Goal: Task Accomplishment & Management: Use online tool/utility

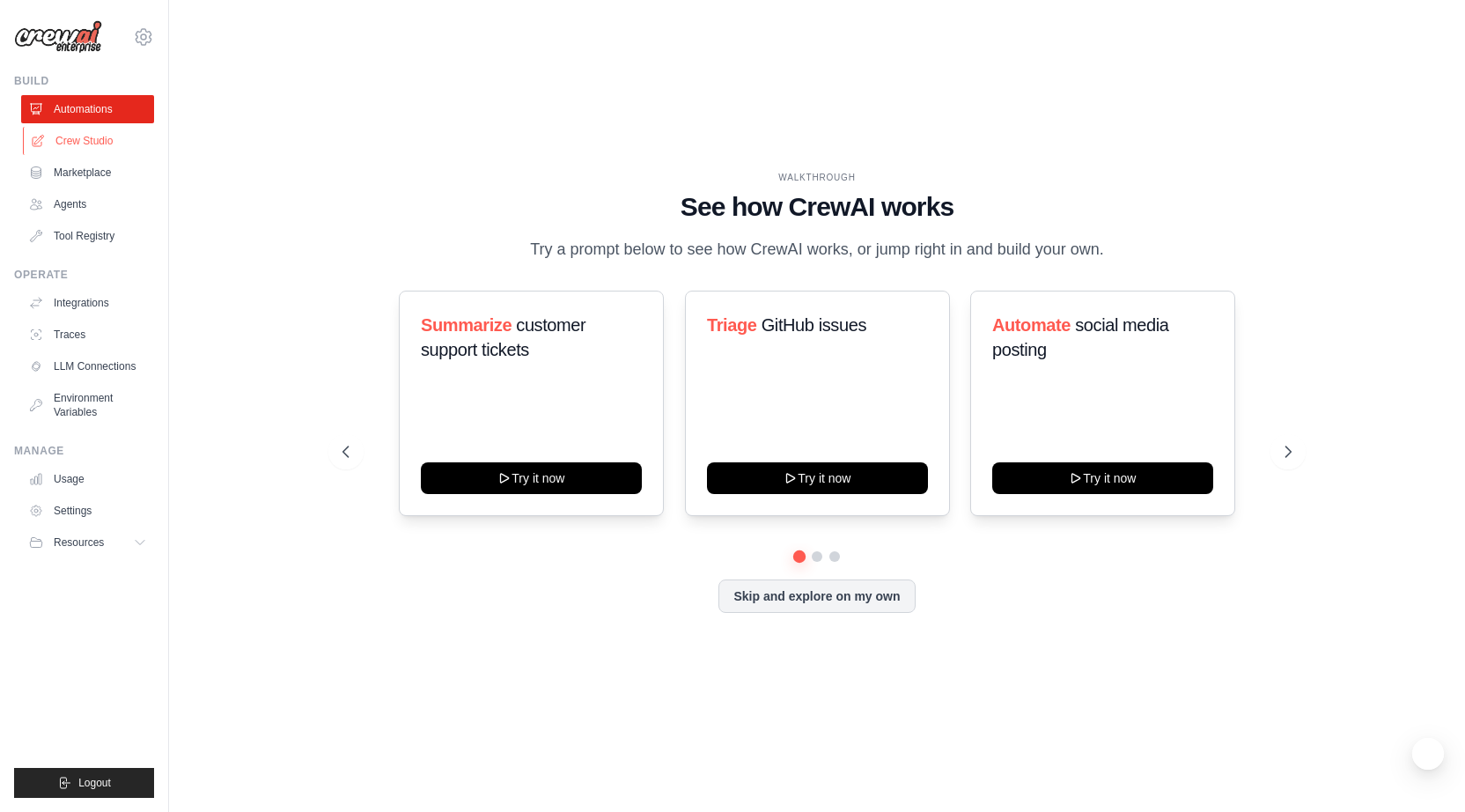
click at [95, 141] on link "Crew Studio" at bounding box center [89, 141] width 133 height 28
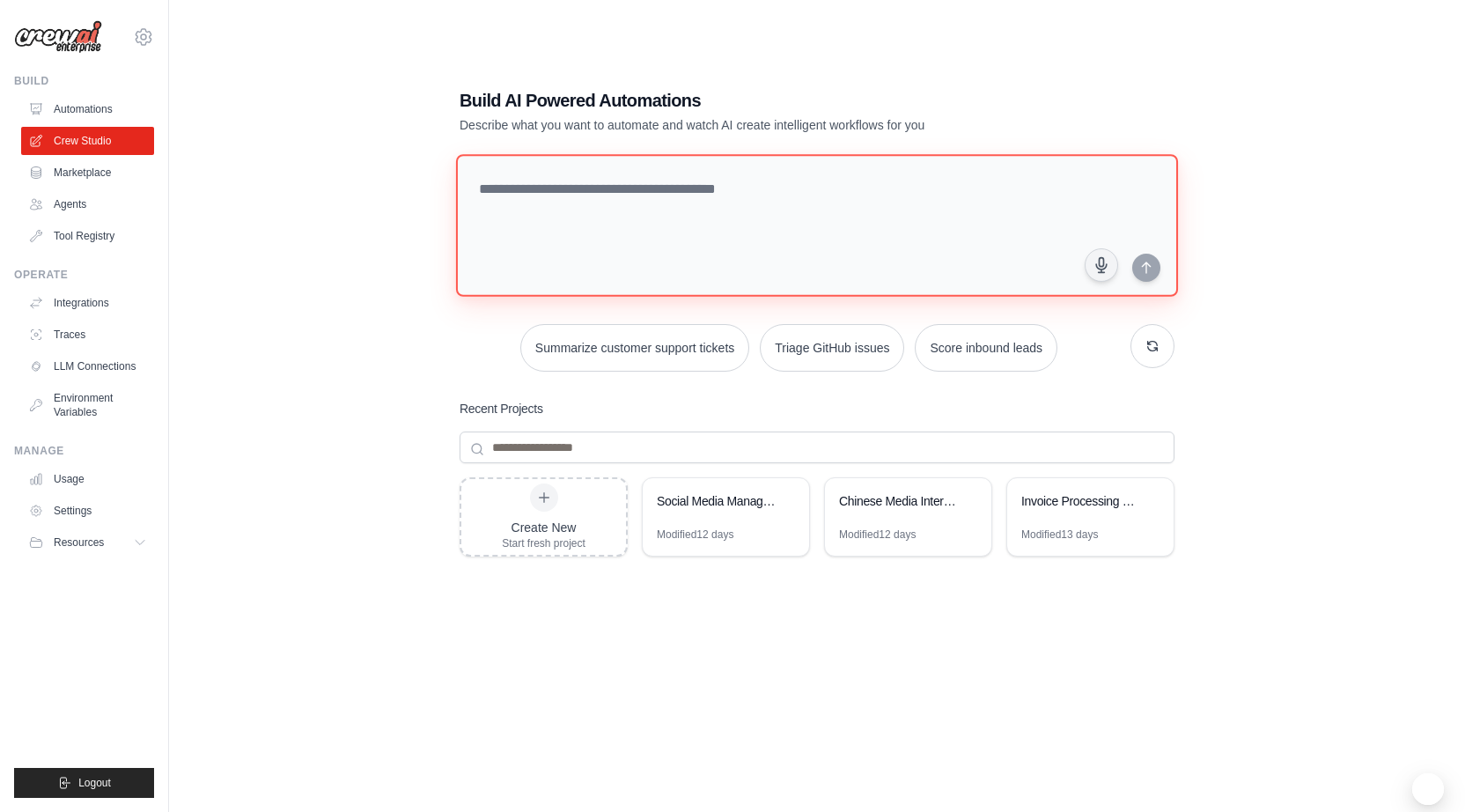
click at [580, 210] on textarea at bounding box center [817, 225] width 722 height 143
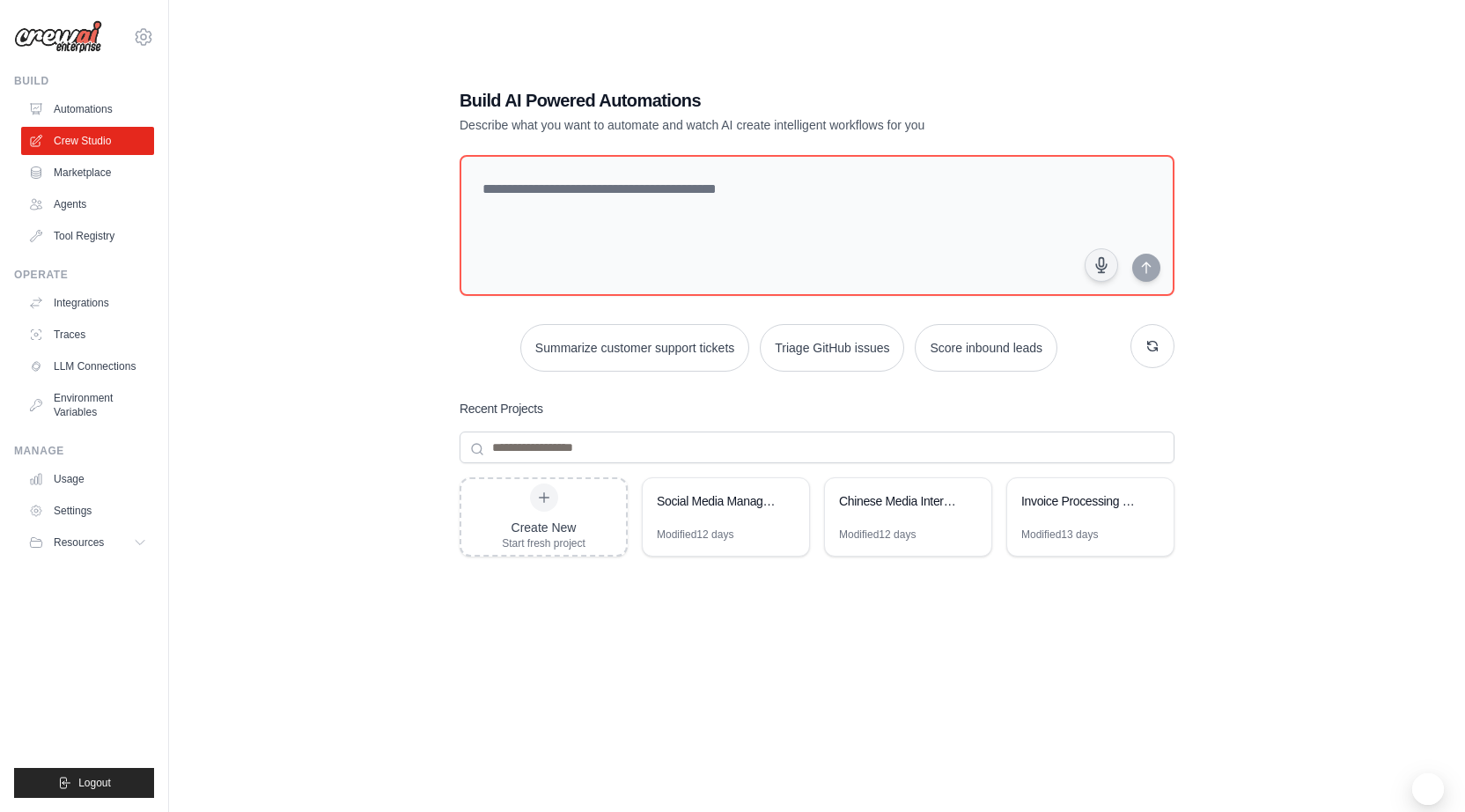
click at [263, 244] on div "Build AI Powered Automations Describe what you want to automate and watch AI cr…" at bounding box center [816, 423] width 1239 height 812
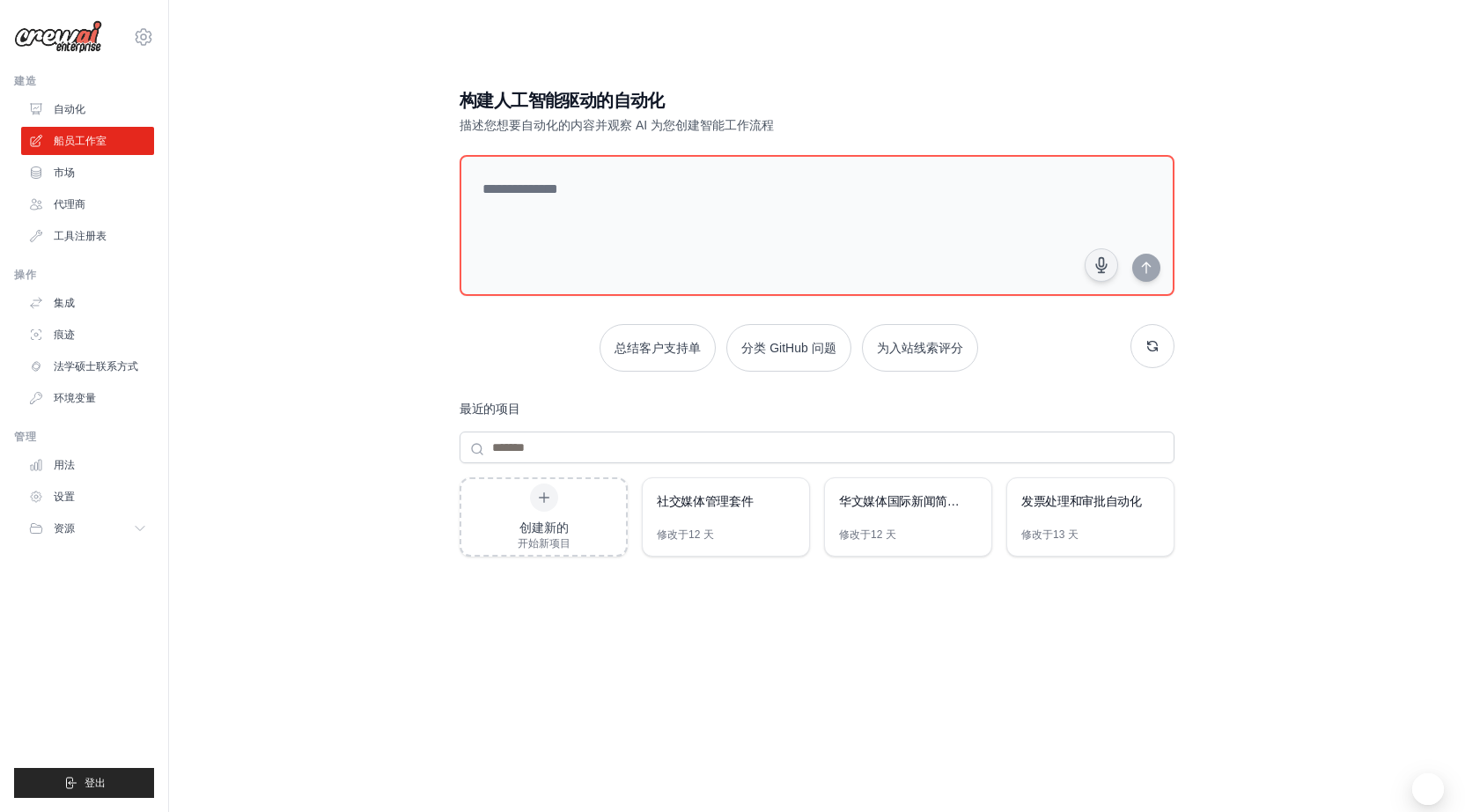
click at [339, 212] on div "构建人工智能驱动的自动化 描述您想要自动化的内容并观察 AI 为您创建智能工作流程 总结客户支持单 分类 GitHub 问题 为入站线索评分 最近的项目 创建…" at bounding box center [816, 423] width 1239 height 812
click at [701, 518] on div "社交媒体管理套件" at bounding box center [725, 503] width 166 height 49
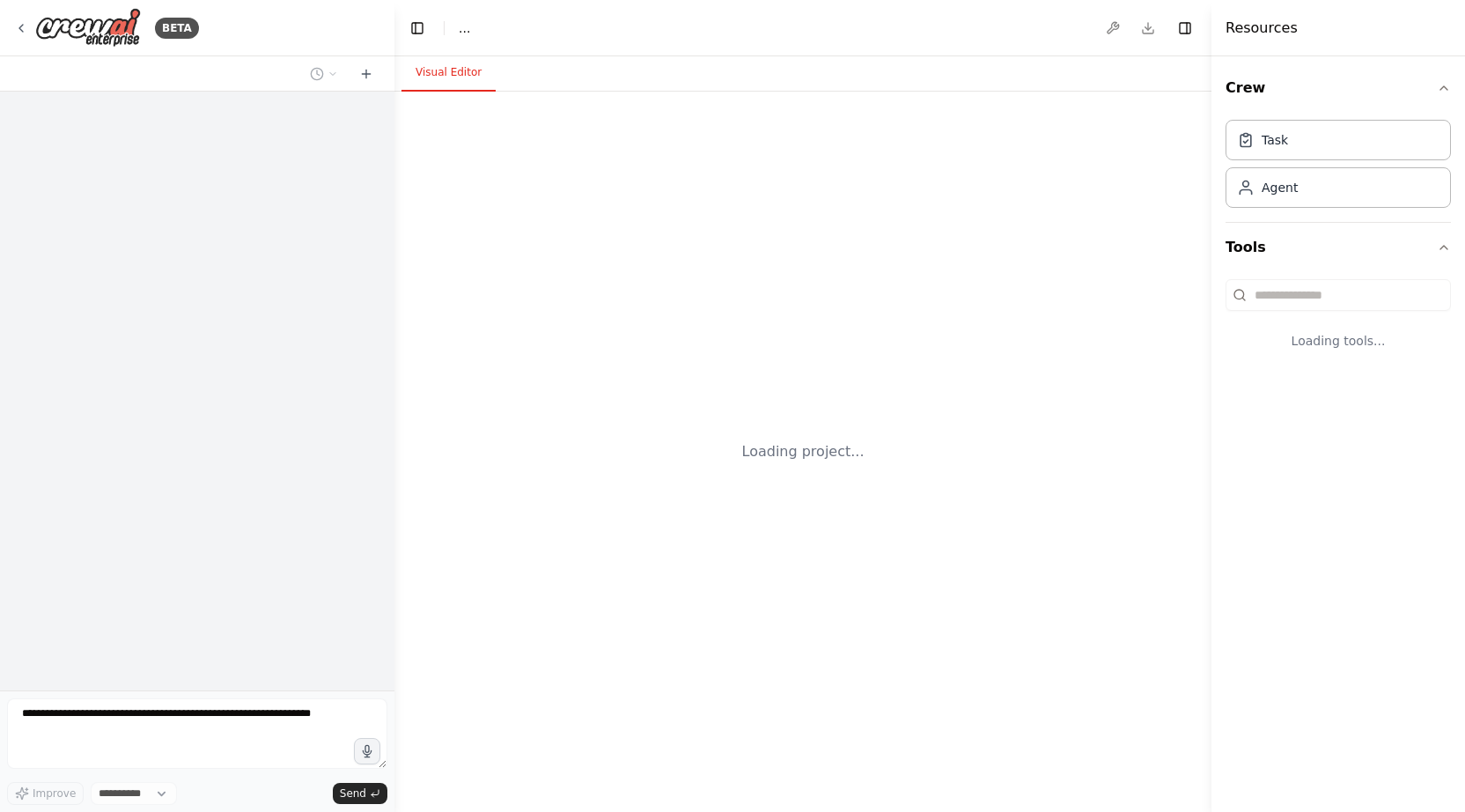
select select "****"
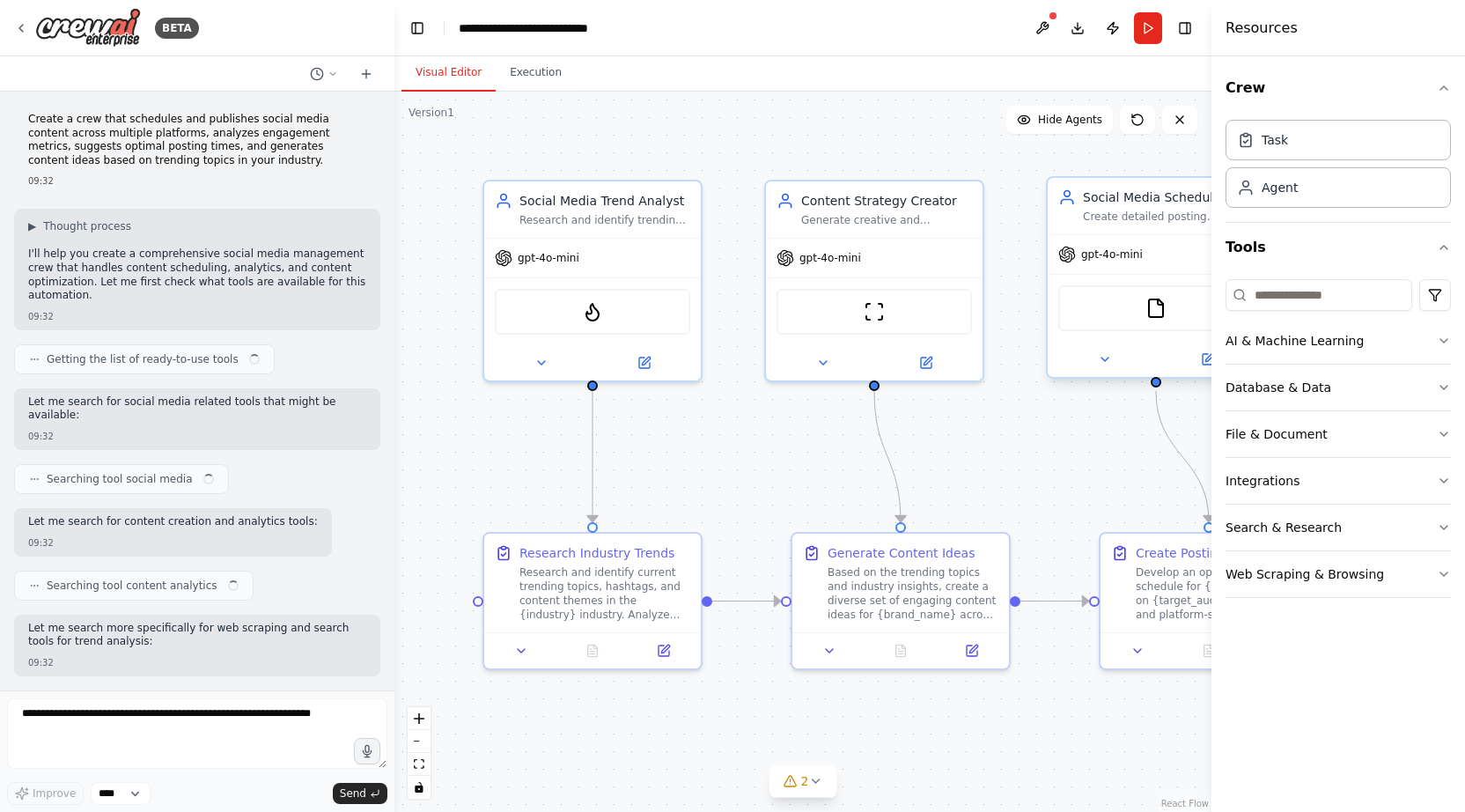
scroll to position [1542, 0]
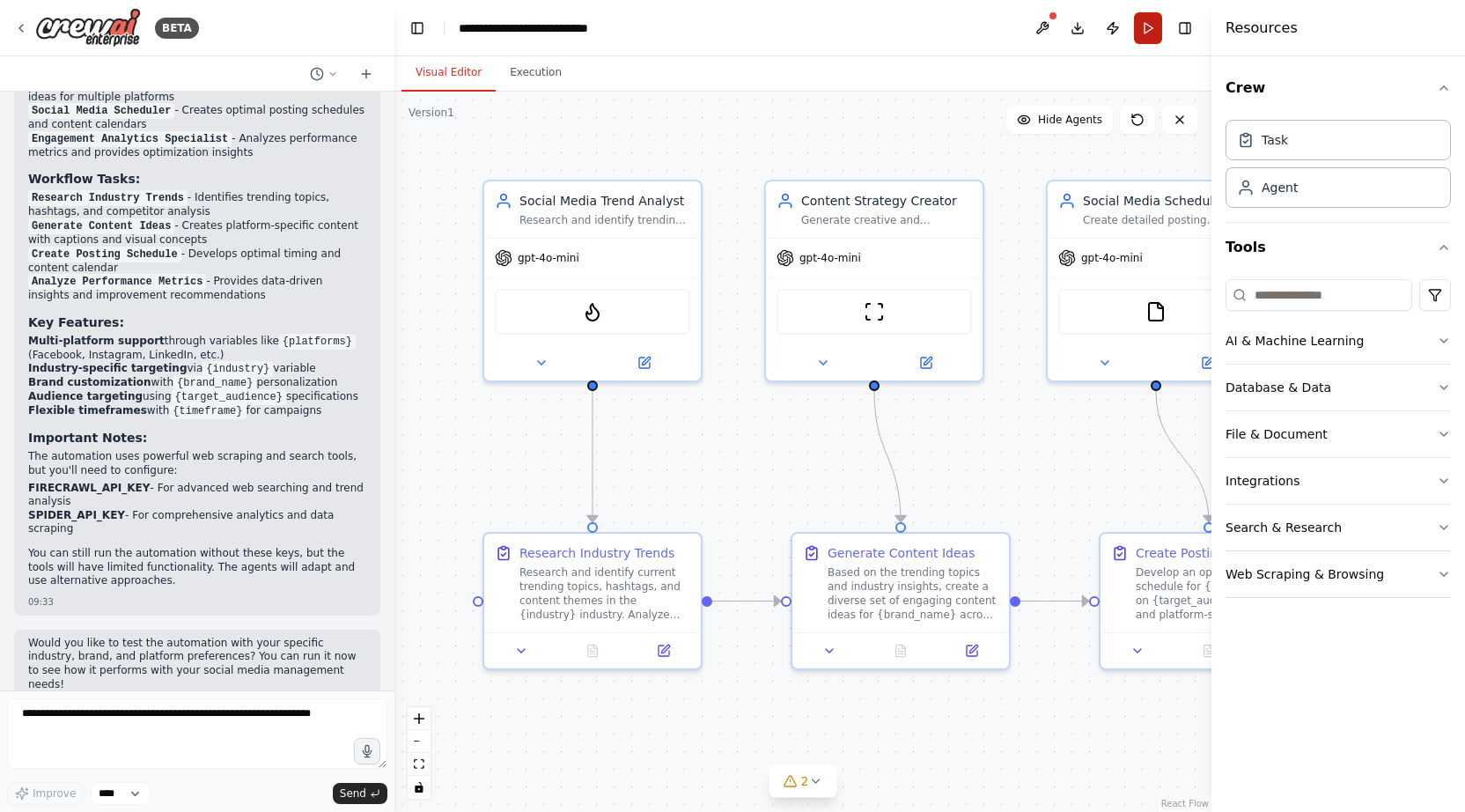
click at [1145, 37] on button "Run" at bounding box center [1148, 28] width 28 height 32
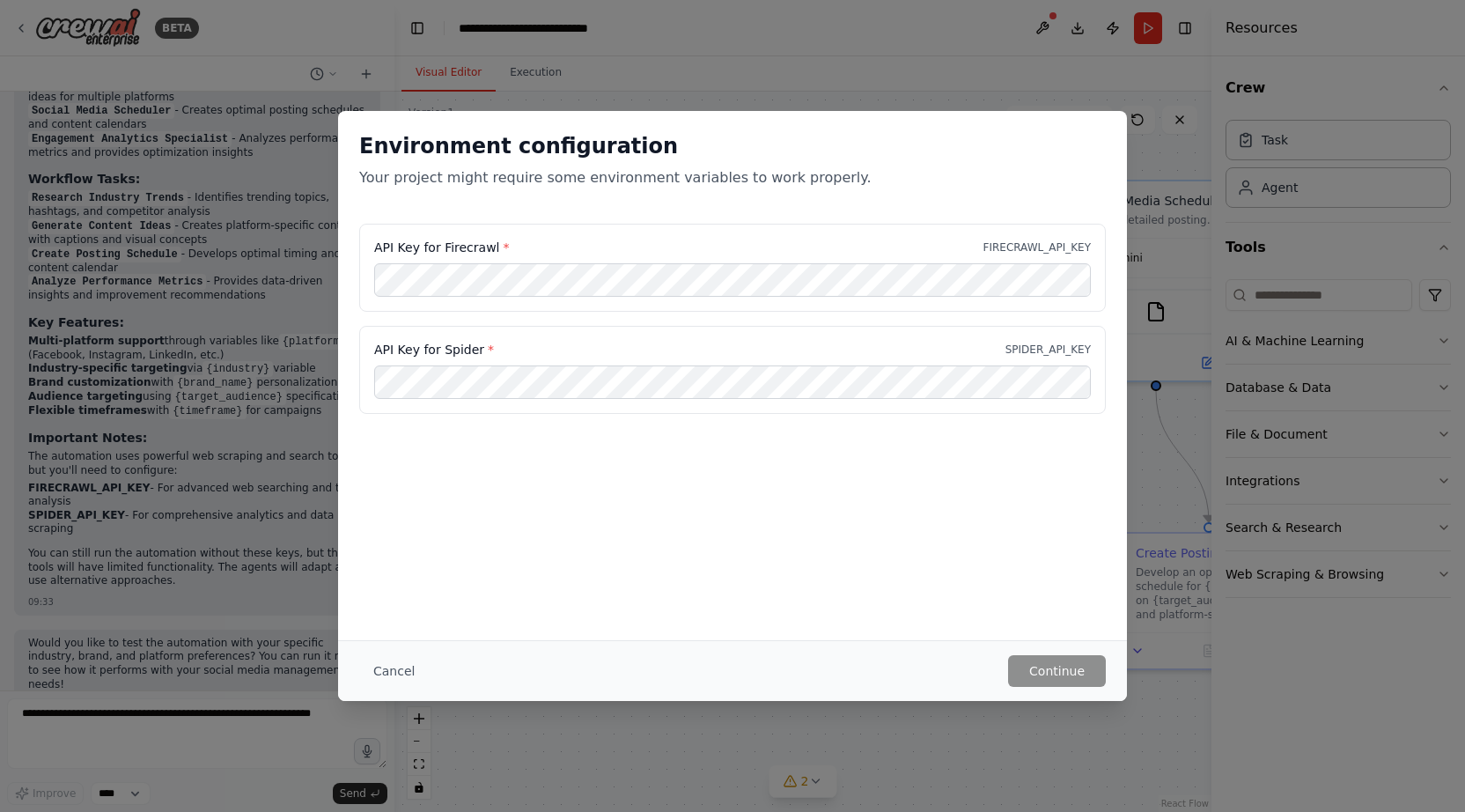
click at [1120, 87] on div "Environment configuration Your project might require some environment variables…" at bounding box center [732, 406] width 1465 height 812
click at [409, 666] on button "Cancel" at bounding box center [394, 670] width 70 height 32
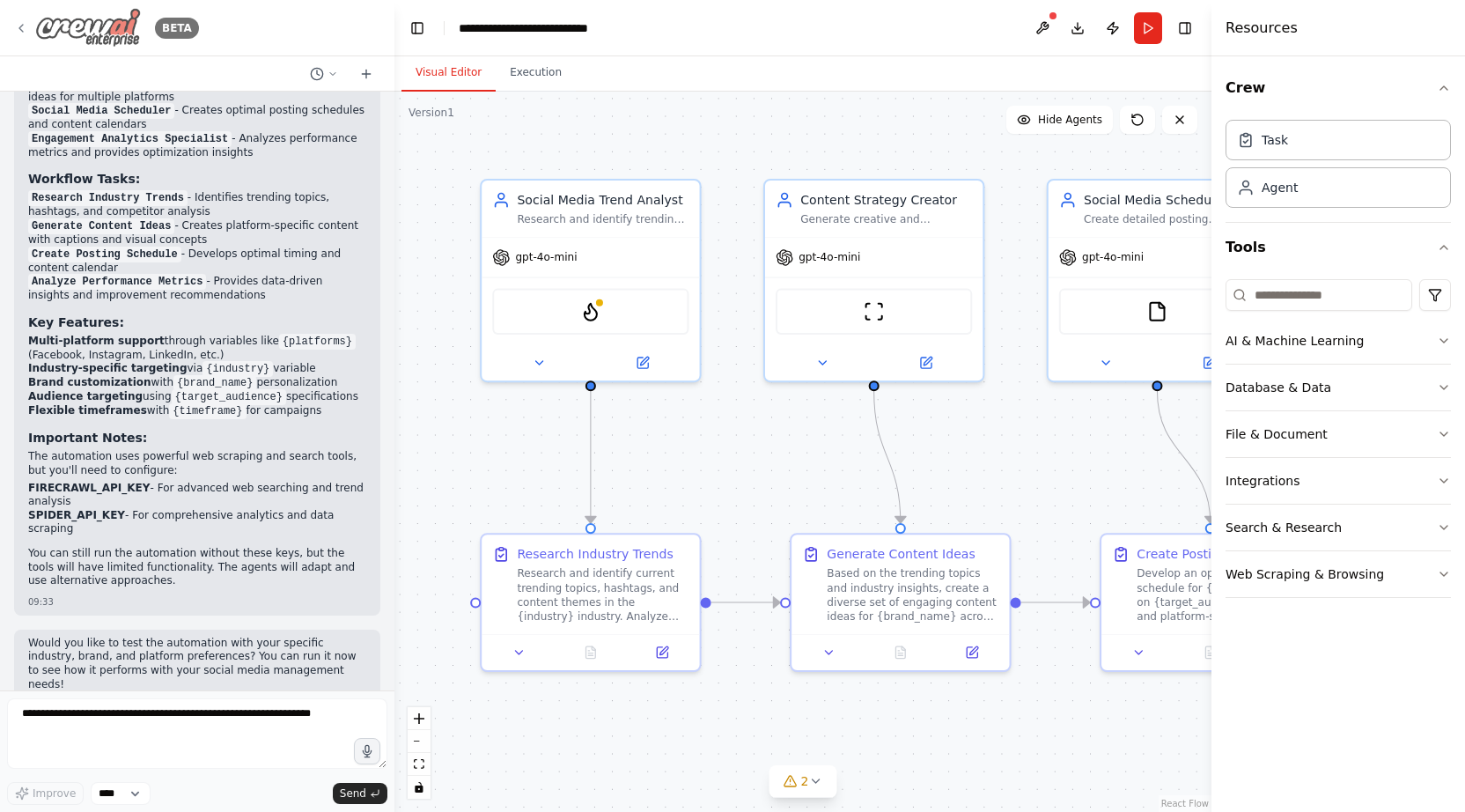
click at [19, 30] on icon at bounding box center [21, 28] width 15 height 15
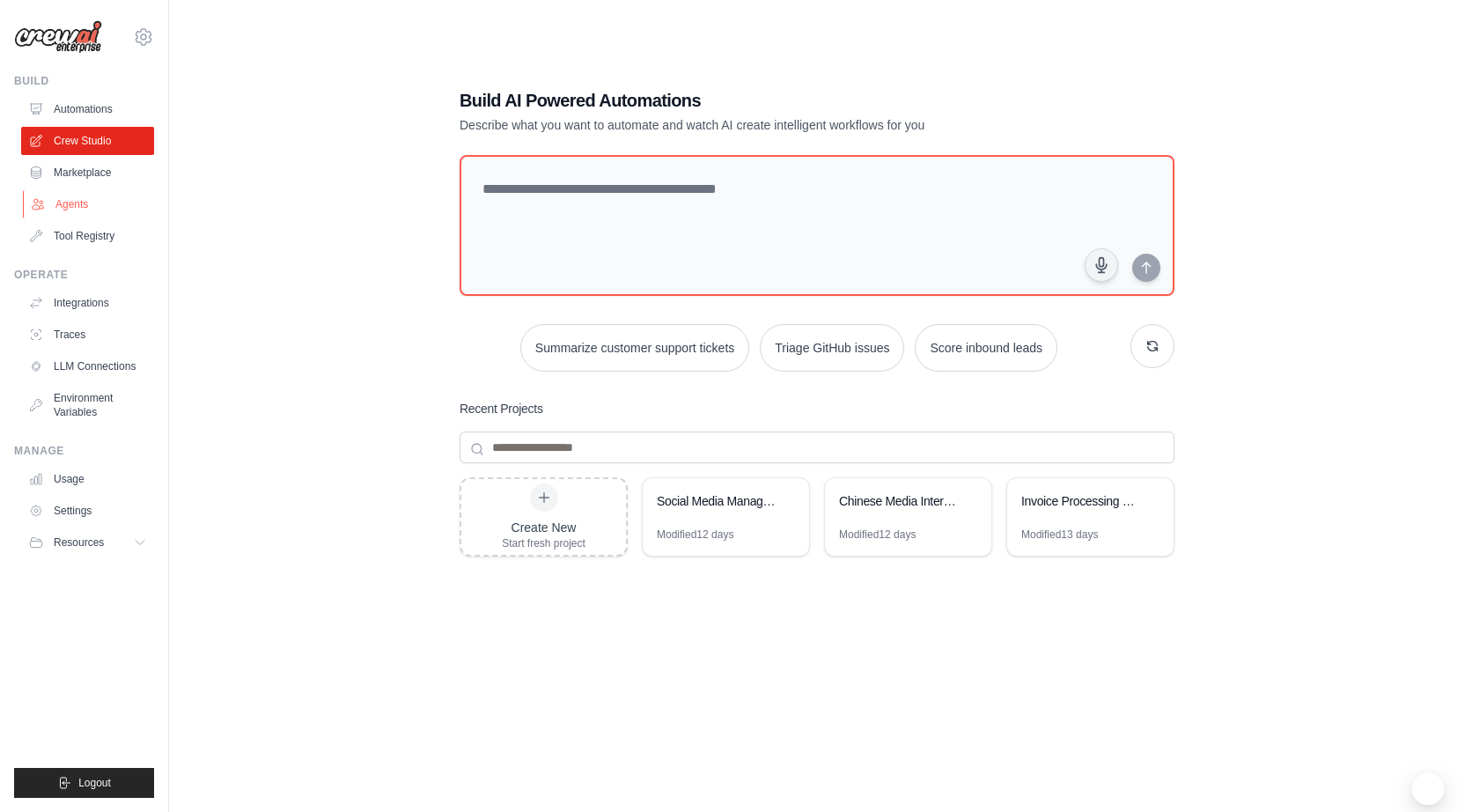
click at [78, 207] on link "Agents" at bounding box center [89, 204] width 133 height 28
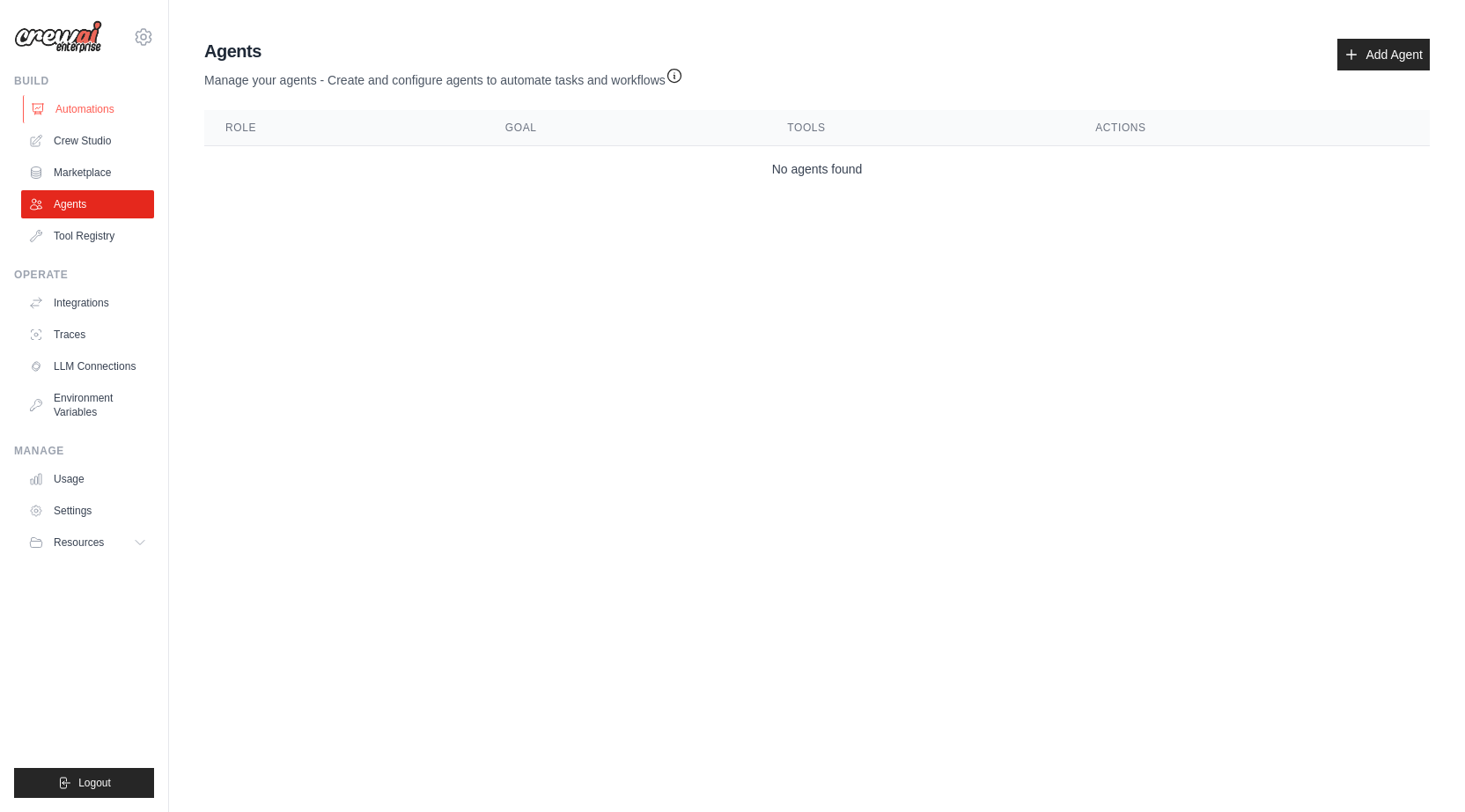
click at [93, 112] on link "Automations" at bounding box center [89, 109] width 133 height 28
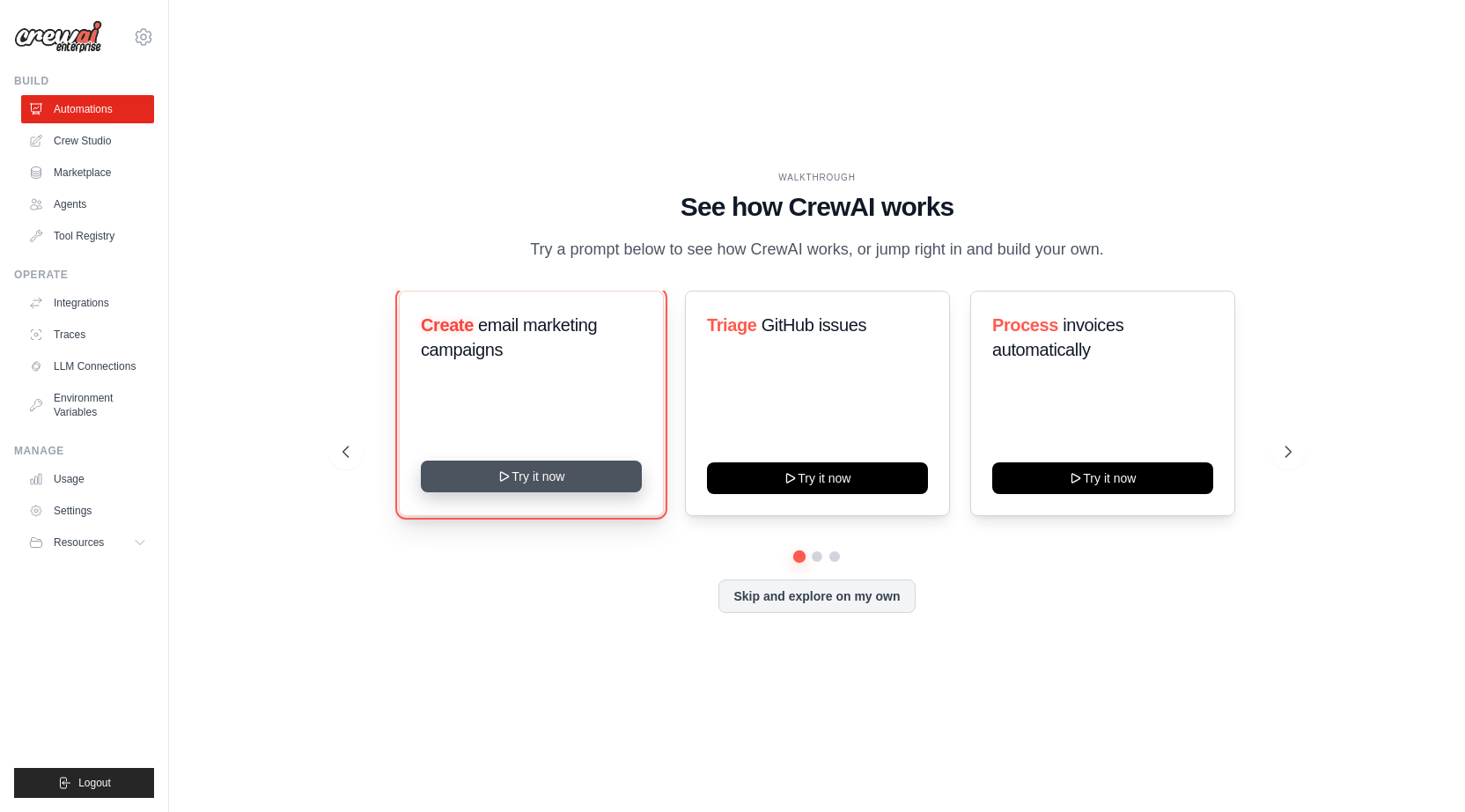
click at [544, 488] on button "Try it now" at bounding box center [532, 476] width 221 height 32
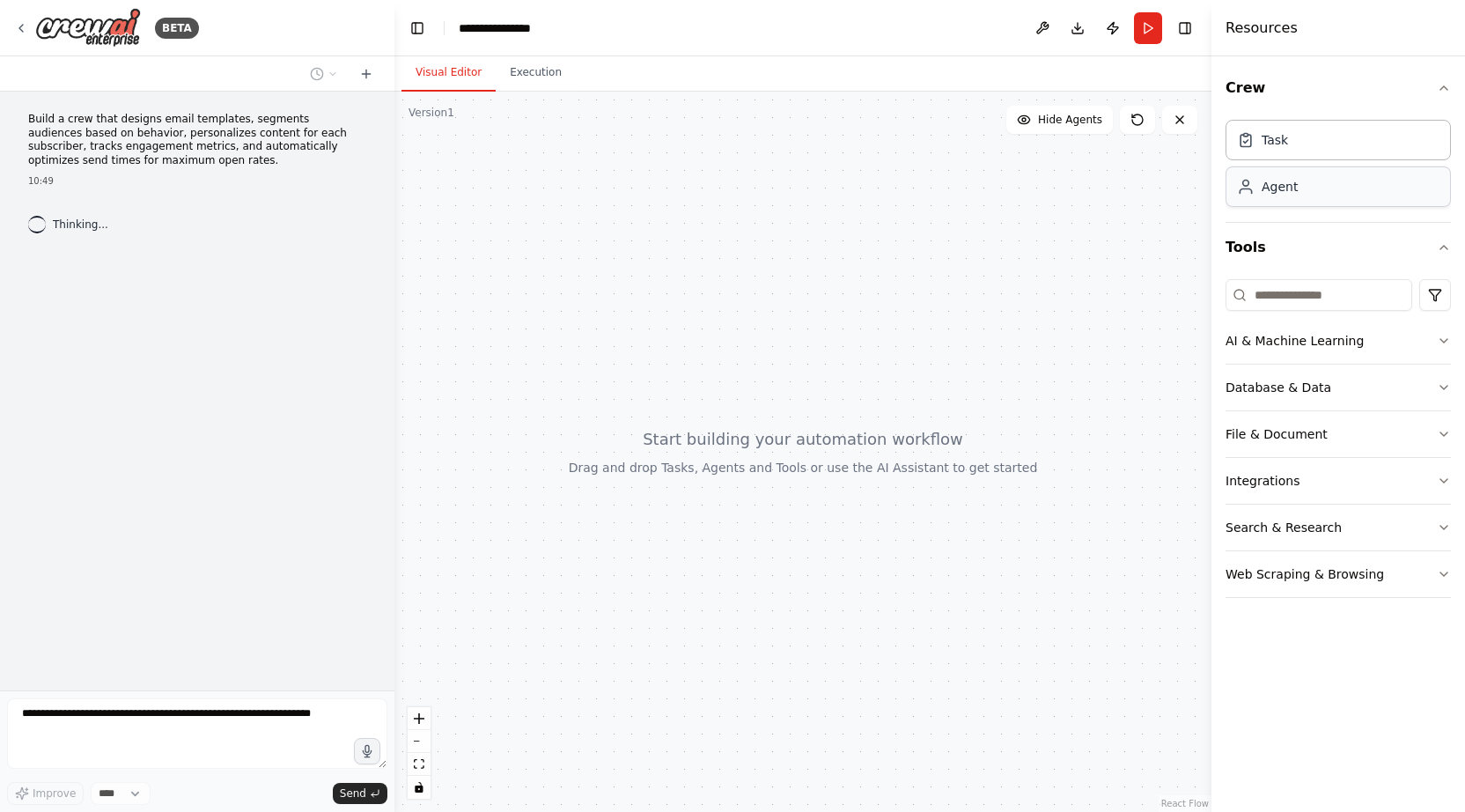
click at [1295, 204] on div "Agent" at bounding box center [1338, 186] width 225 height 41
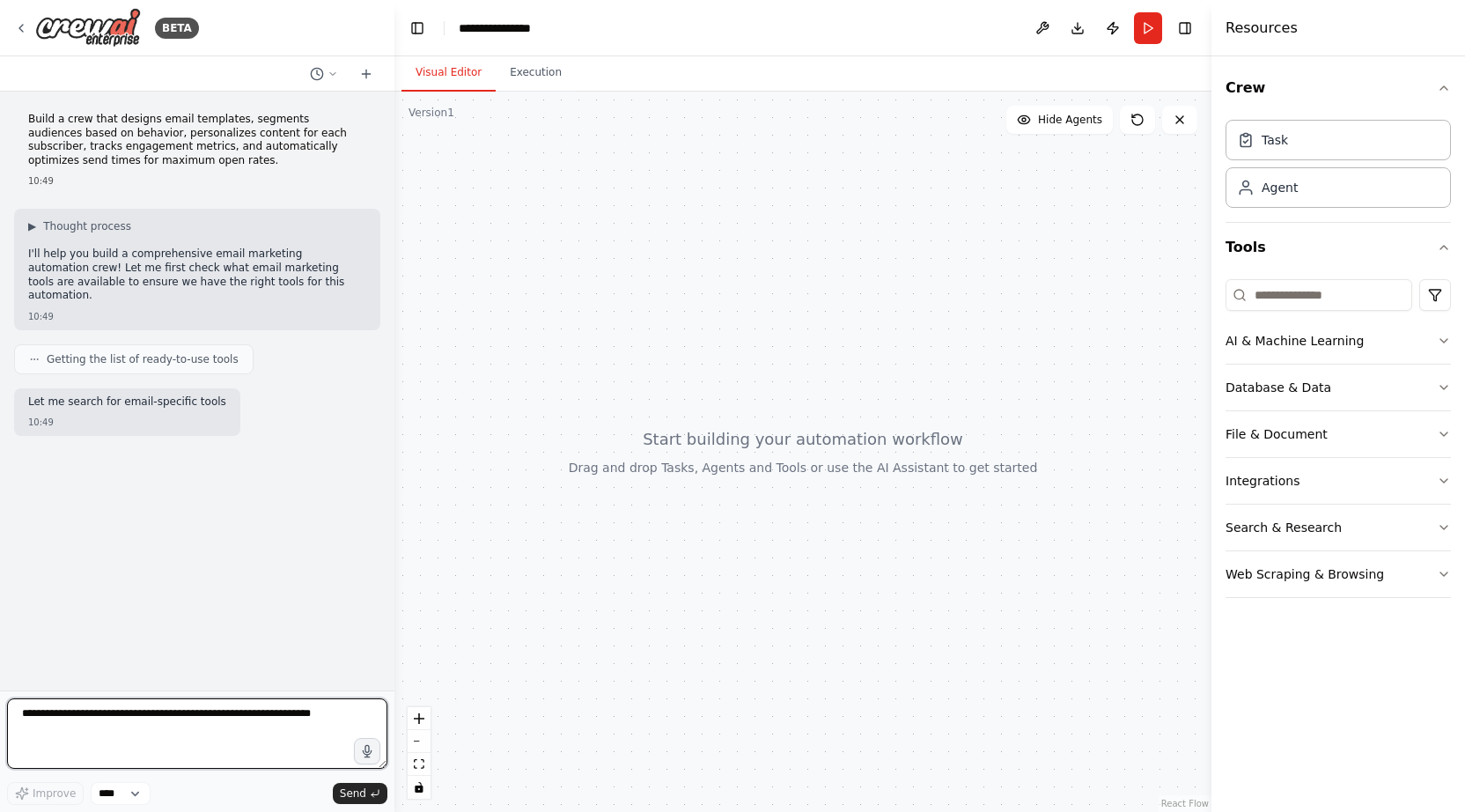
click at [90, 718] on textarea at bounding box center [197, 733] width 380 height 71
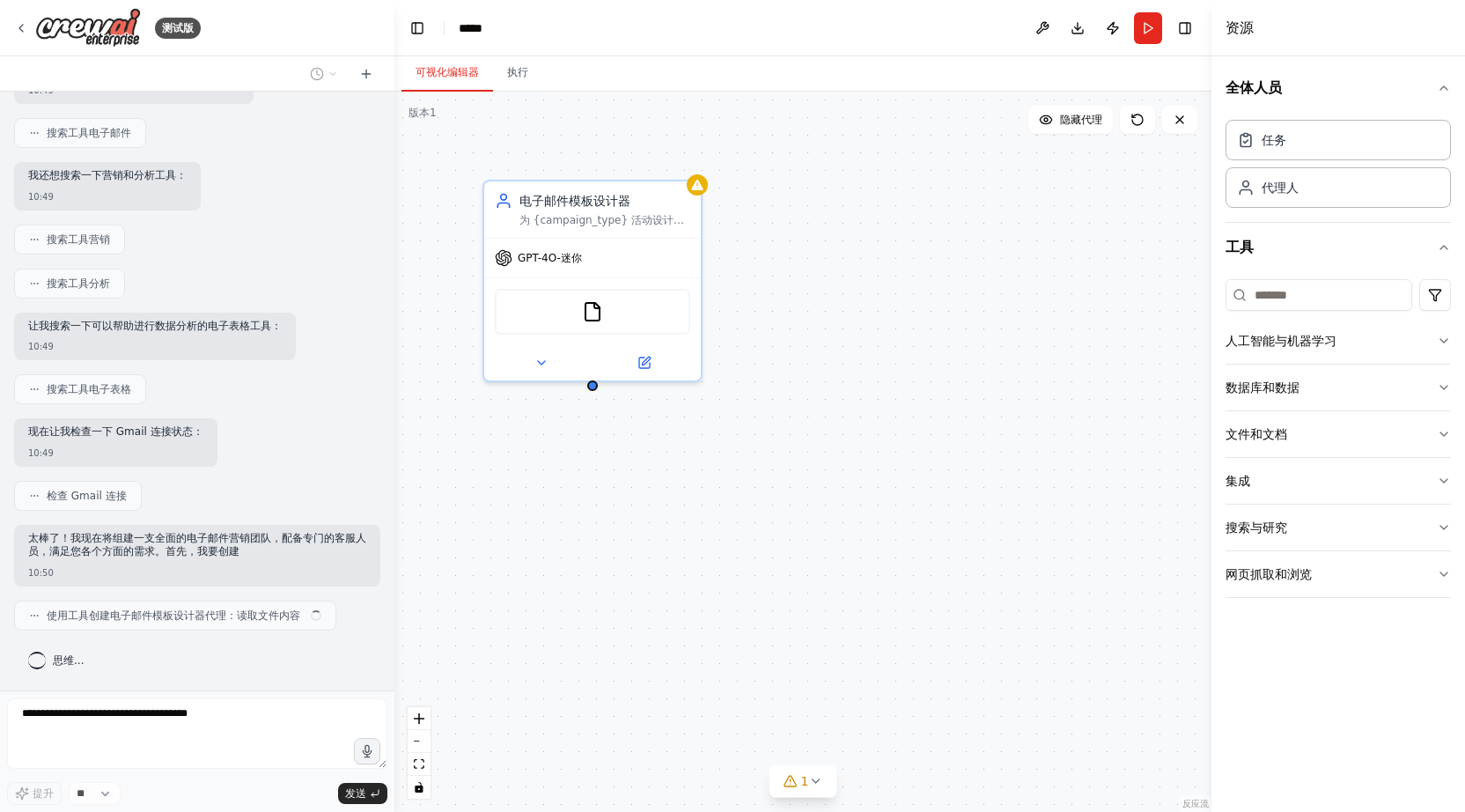
scroll to position [276, 0]
click at [834, 254] on div "电子邮件模板设计器 为 {campaign_type} 活动设计引人注目、响应迅速的电子邮件模板，以符合品牌指南并最大限度地提高参与率 GPT-4O-迷你 文…" at bounding box center [802, 451] width 817 height 720
click at [277, 432] on div "现在让我检查一下 Gmail 连接状态： 10:49" at bounding box center [197, 443] width 366 height 49
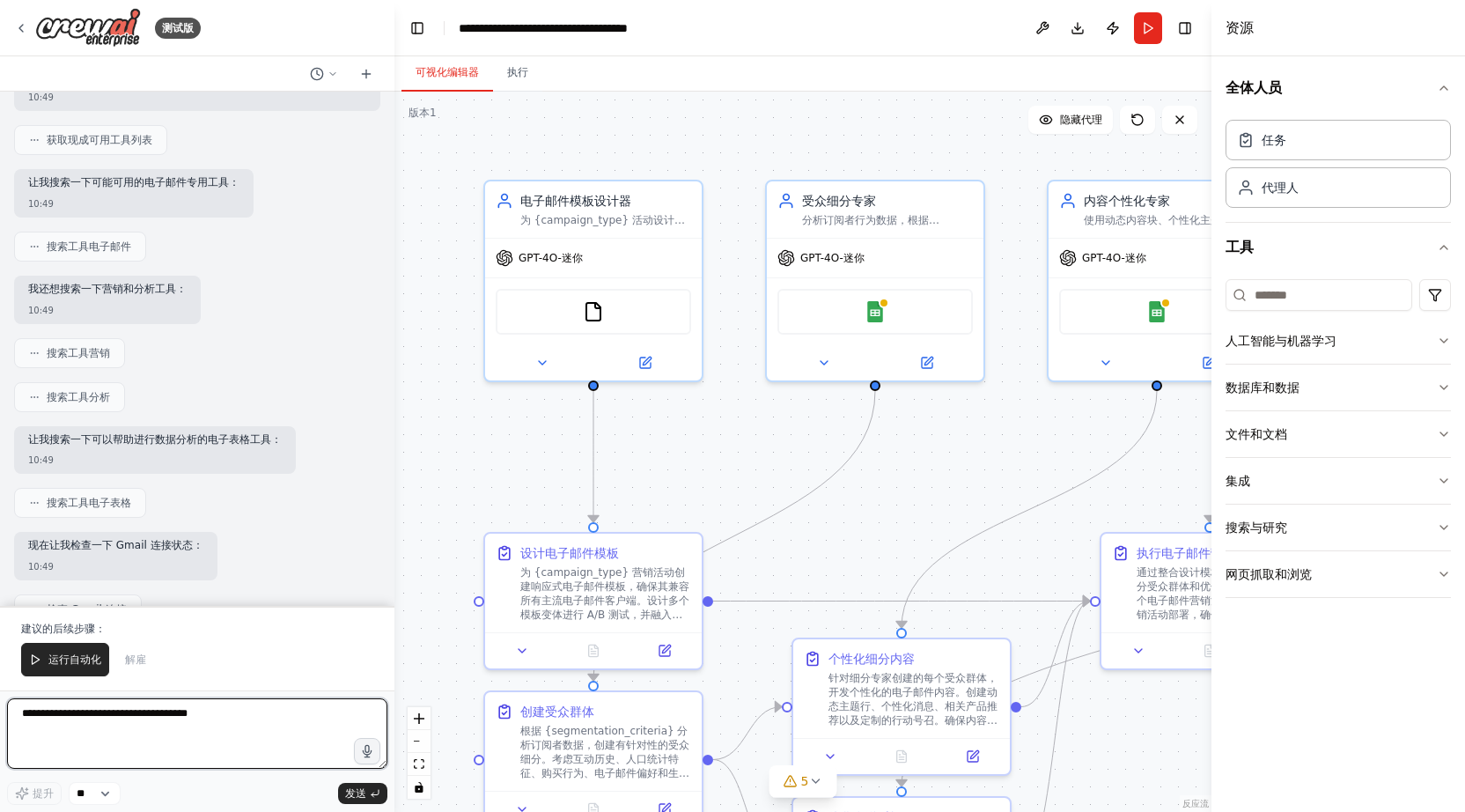
scroll to position [0, 0]
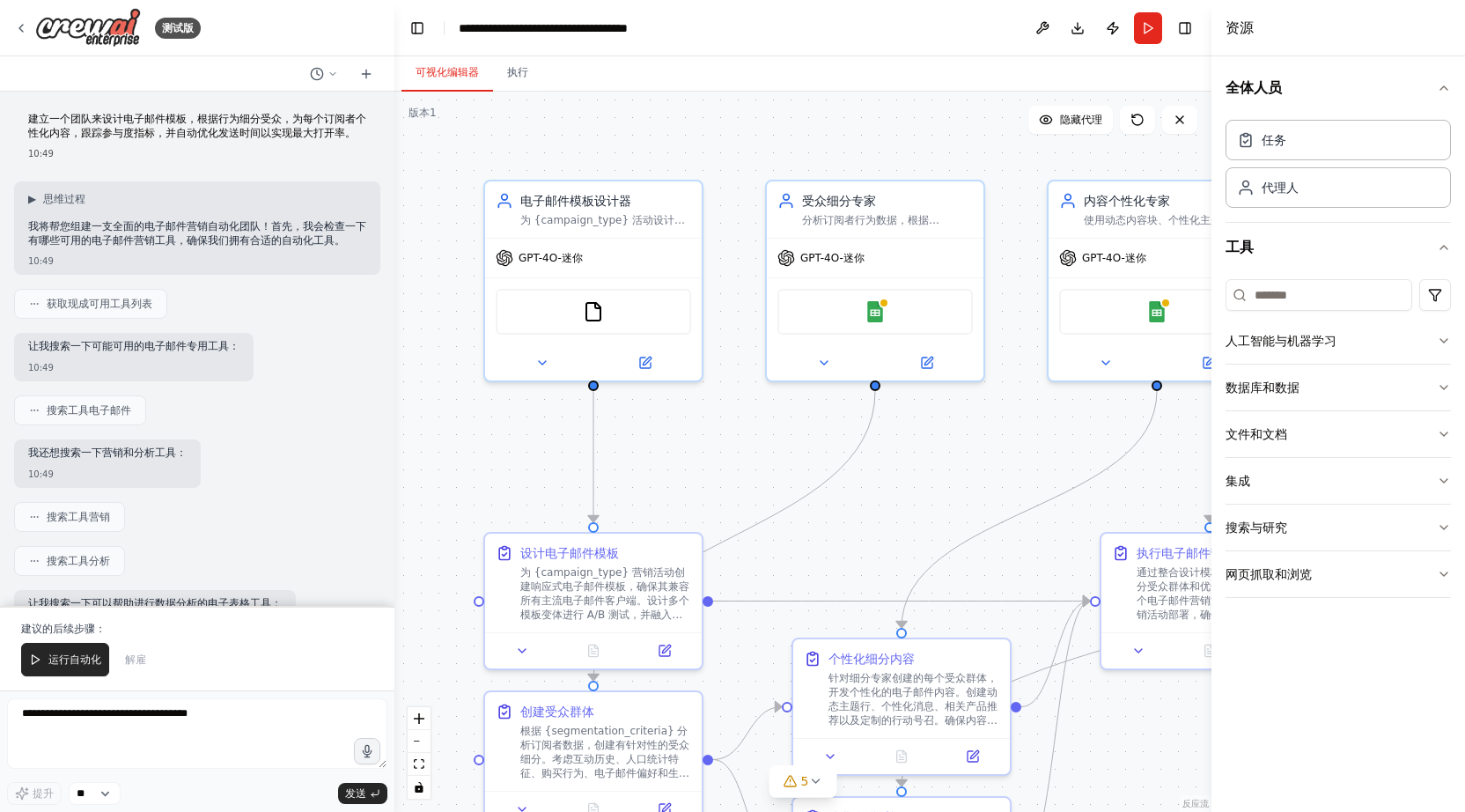
click at [188, 134] on font "建立一个团队来设计电子邮件模板，根据行为细分受众，为每个订阅者个性化内容，跟踪参与度指标，并自动优化发送时间以实现最大打开率。" at bounding box center [197, 125] width 338 height 26
click at [1446, 339] on icon "button" at bounding box center [1443, 341] width 7 height 4
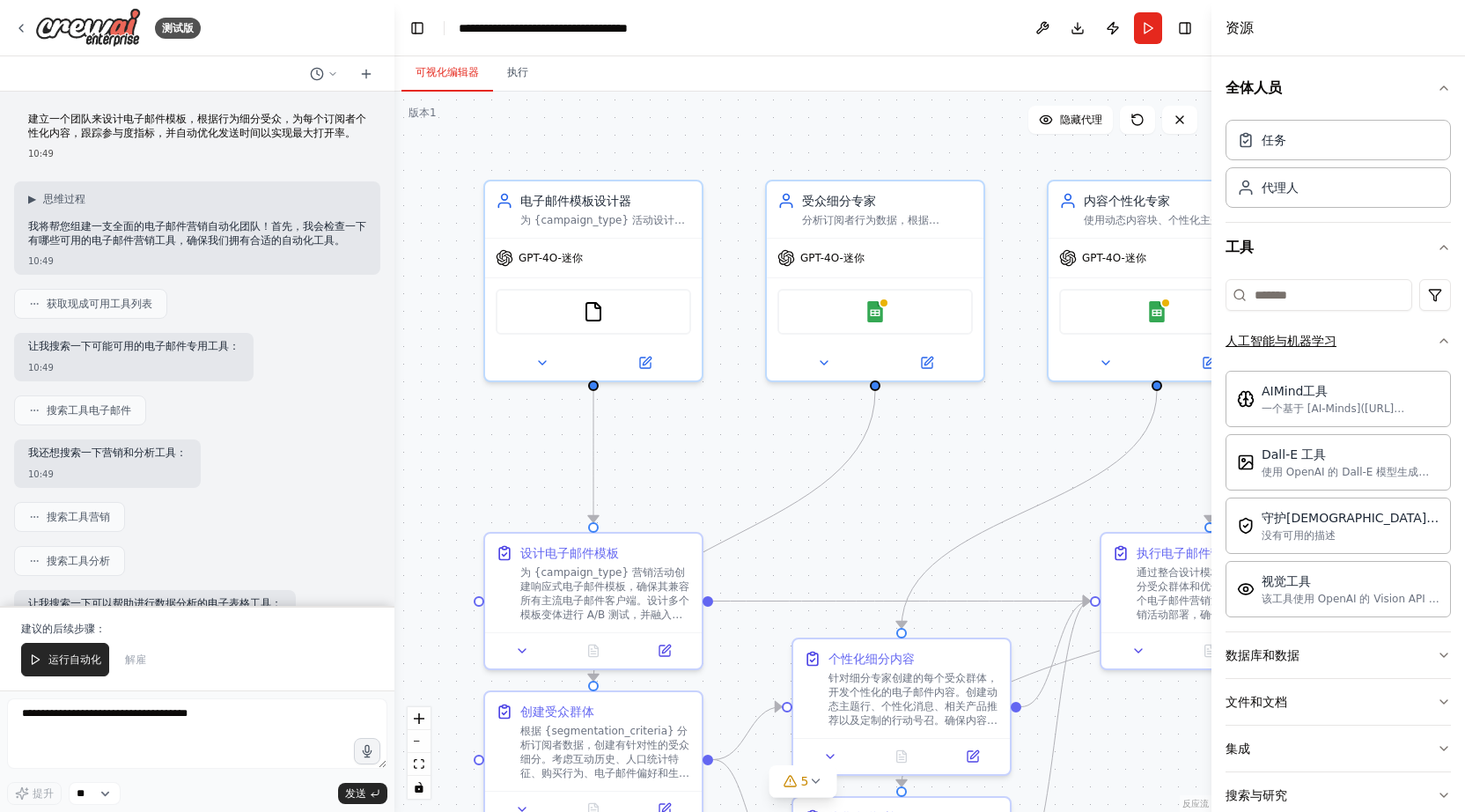
click at [1446, 340] on icon "button" at bounding box center [1444, 341] width 15 height 15
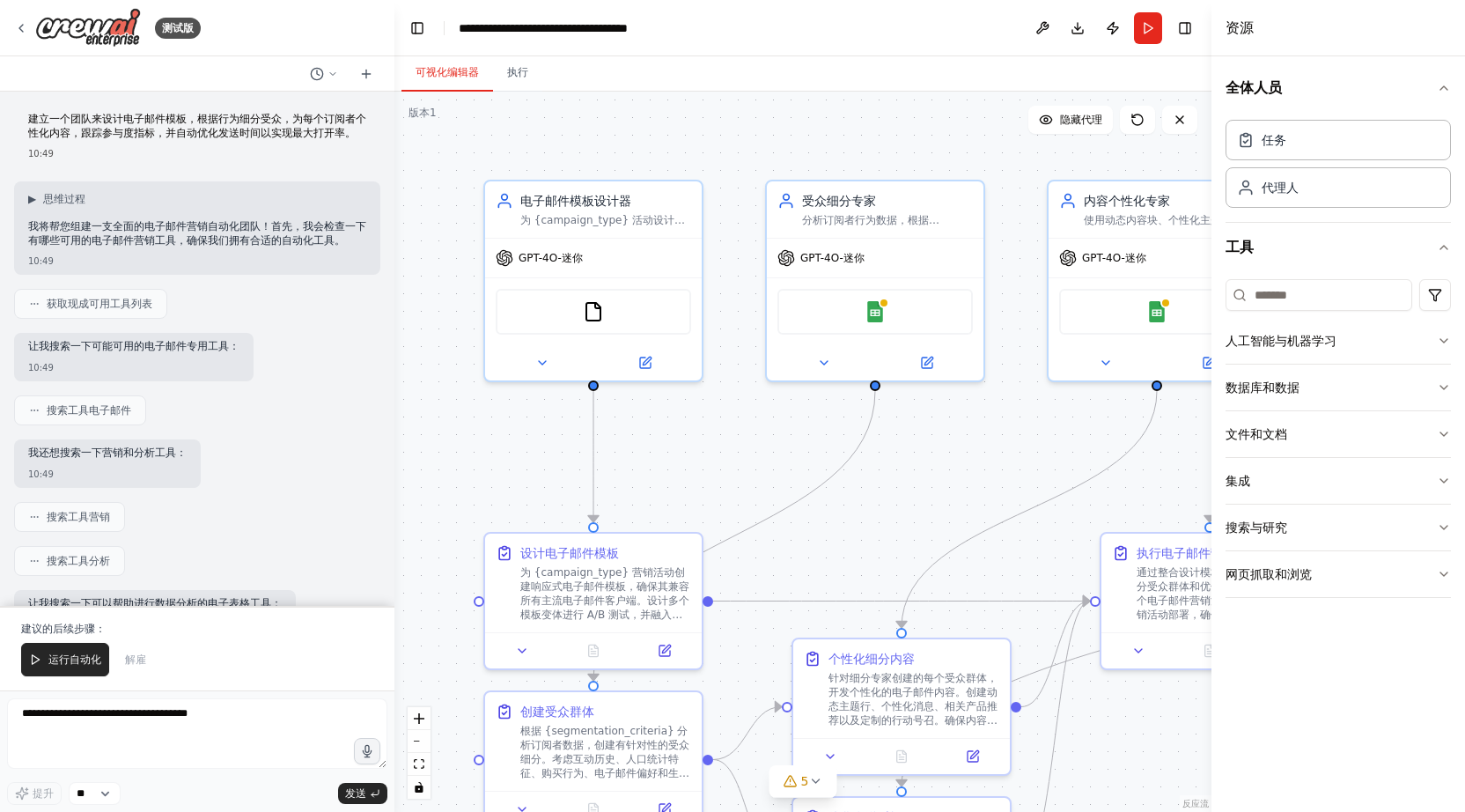
click at [1444, 737] on div at bounding box center [1427, 753] width 32 height 32
click at [1429, 745] on div "button" at bounding box center [1427, 753] width 16 height 16
click at [1448, 571] on icon "button" at bounding box center [1444, 573] width 15 height 15
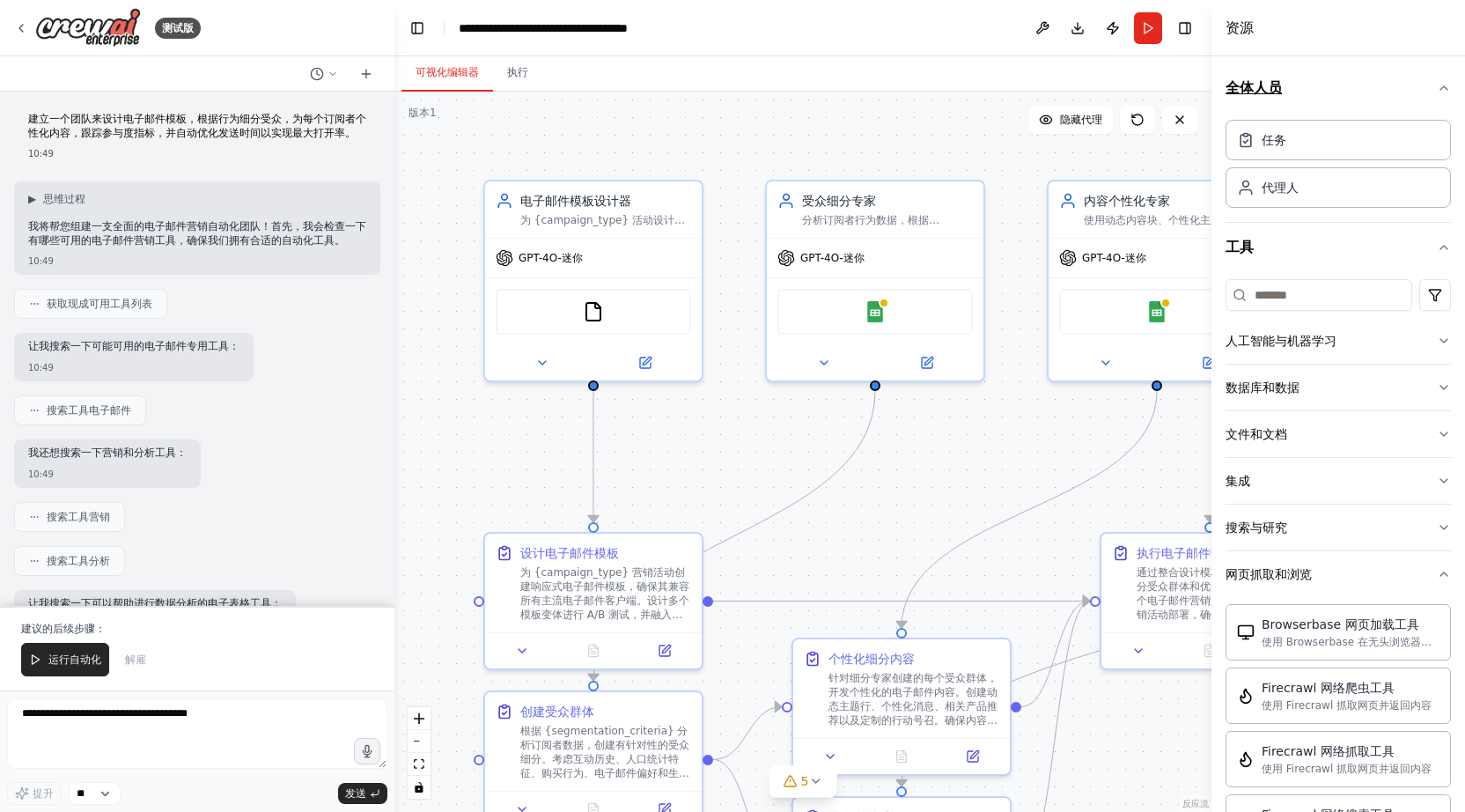
click at [1444, 82] on icon "button" at bounding box center [1444, 87] width 15 height 15
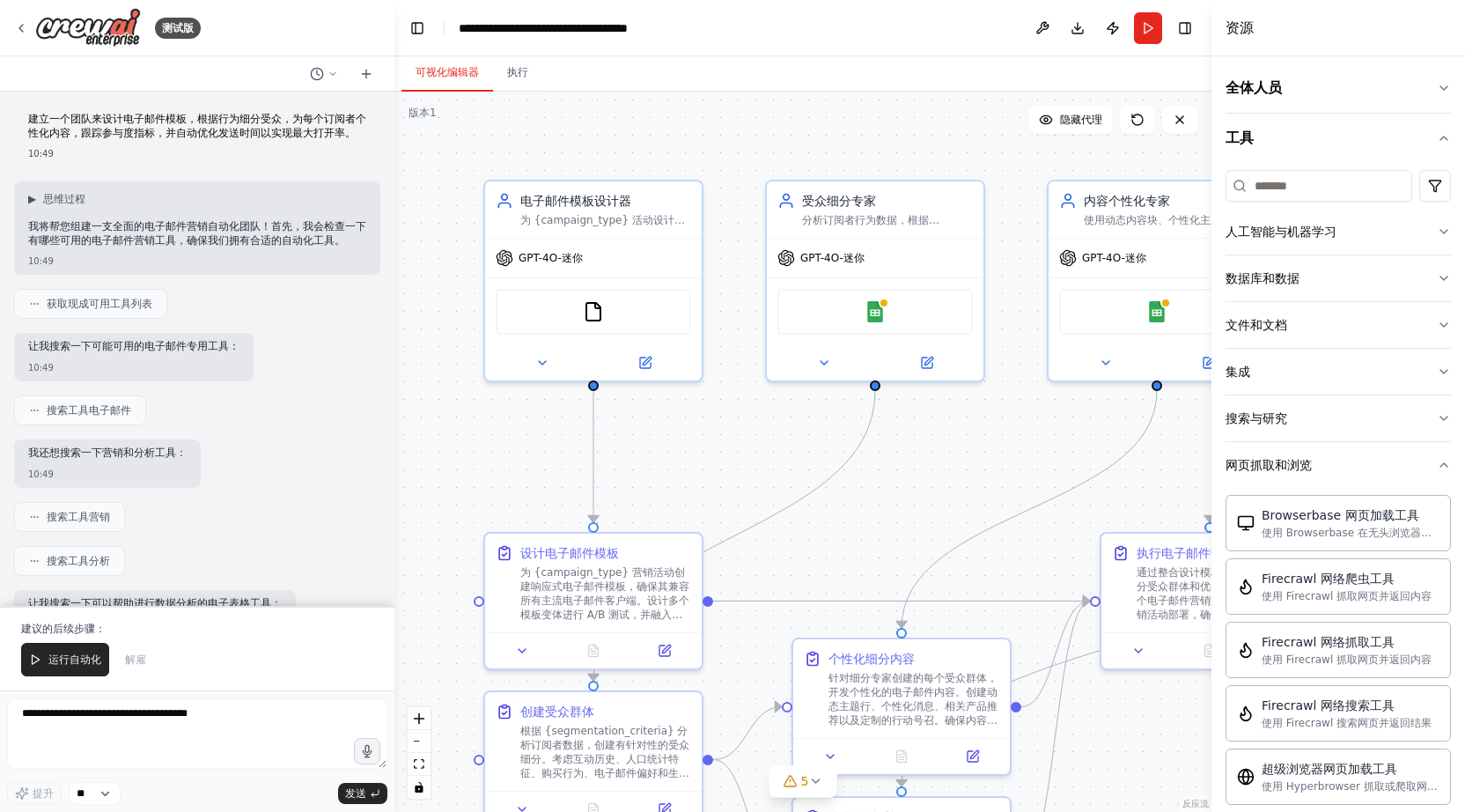
click at [433, 313] on div ".deletable-edge-delete-btn { width: 20px; height: 20px; border: 0px solid #ffff…" at bounding box center [802, 451] width 817 height 720
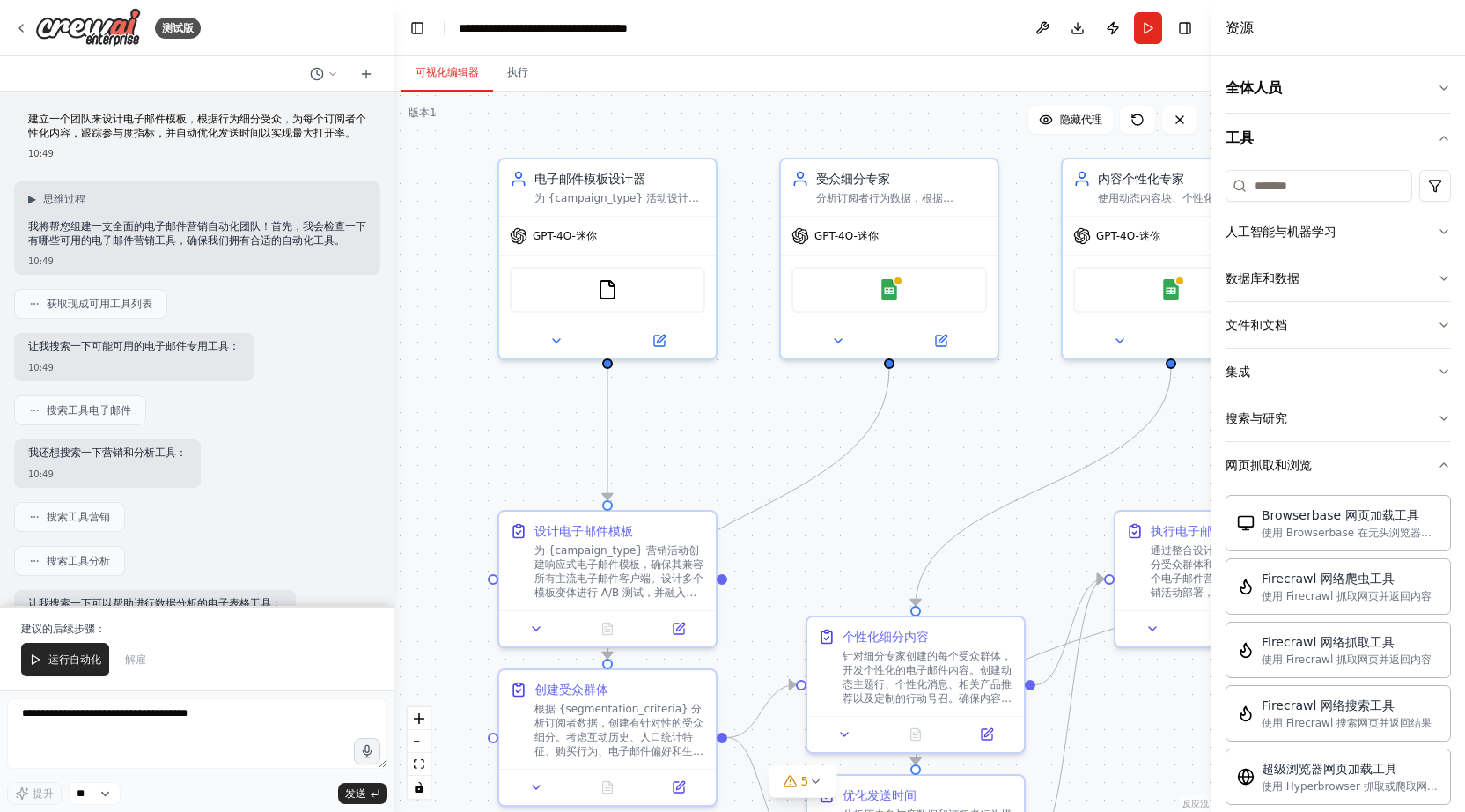
drag, startPoint x: 721, startPoint y: 145, endPoint x: 734, endPoint y: 121, distance: 27.3
click at [734, 121] on div ".deletable-edge-delete-btn { width: 20px; height: 20px; border: 0px solid #ffff…" at bounding box center [802, 451] width 817 height 720
click at [18, 28] on icon at bounding box center [21, 28] width 15 height 15
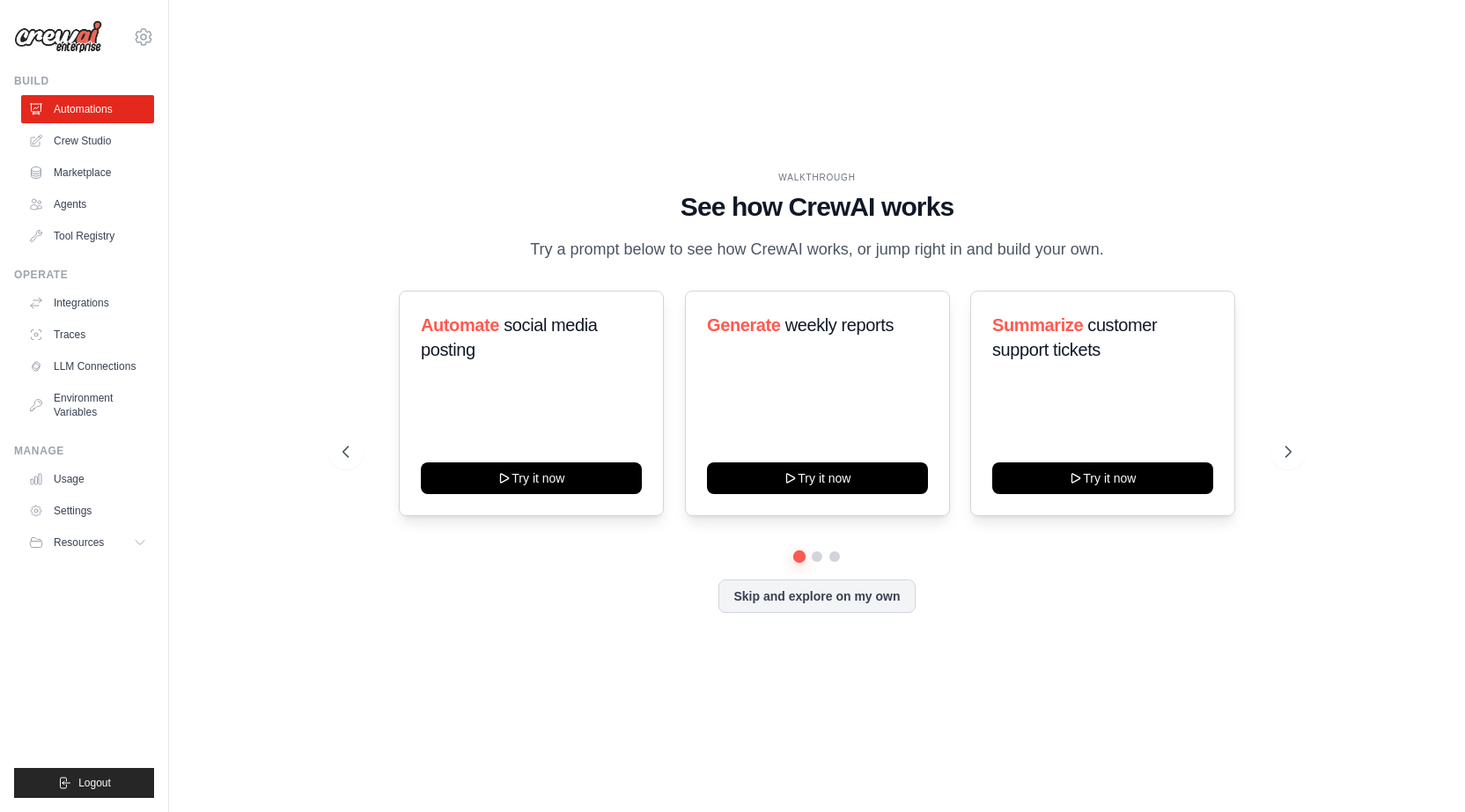
click at [255, 152] on div "WALKTHROUGH See how CrewAI works Try a prompt below to see how CrewAI works, or…" at bounding box center [816, 406] width 1239 height 776
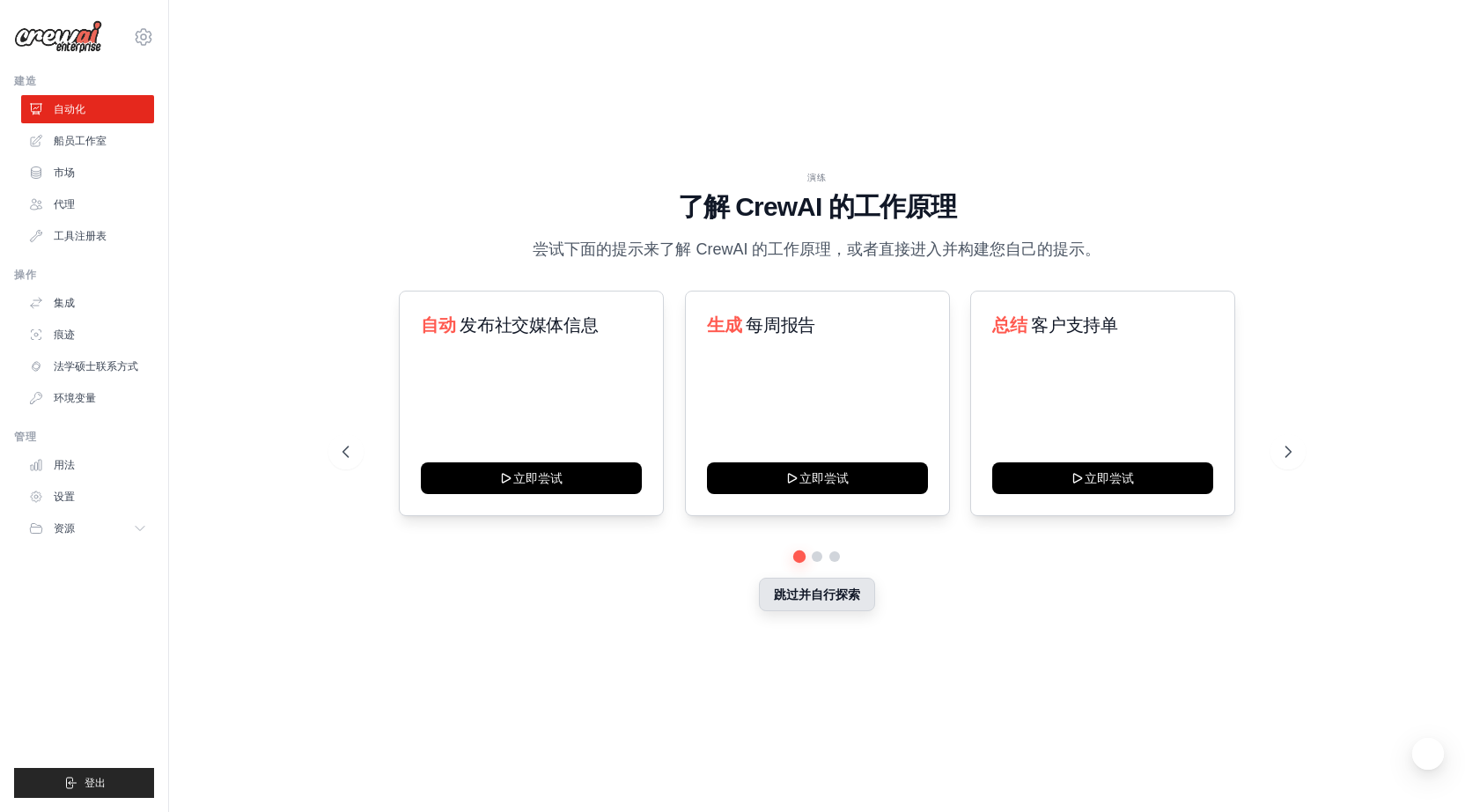
click at [831, 599] on font "跳过并自行探索" at bounding box center [817, 594] width 86 height 15
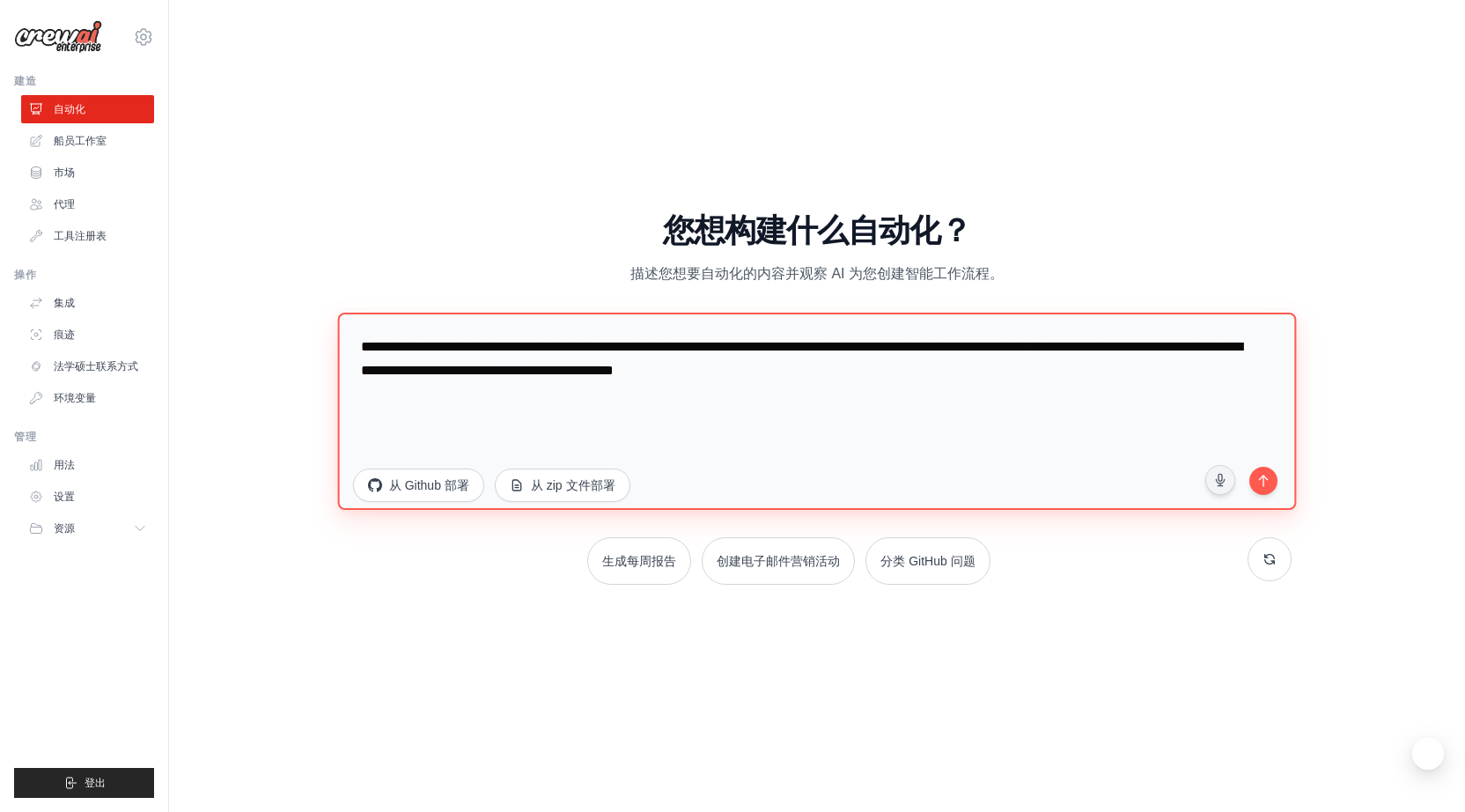
click at [622, 373] on textarea "**********" at bounding box center [817, 410] width 959 height 197
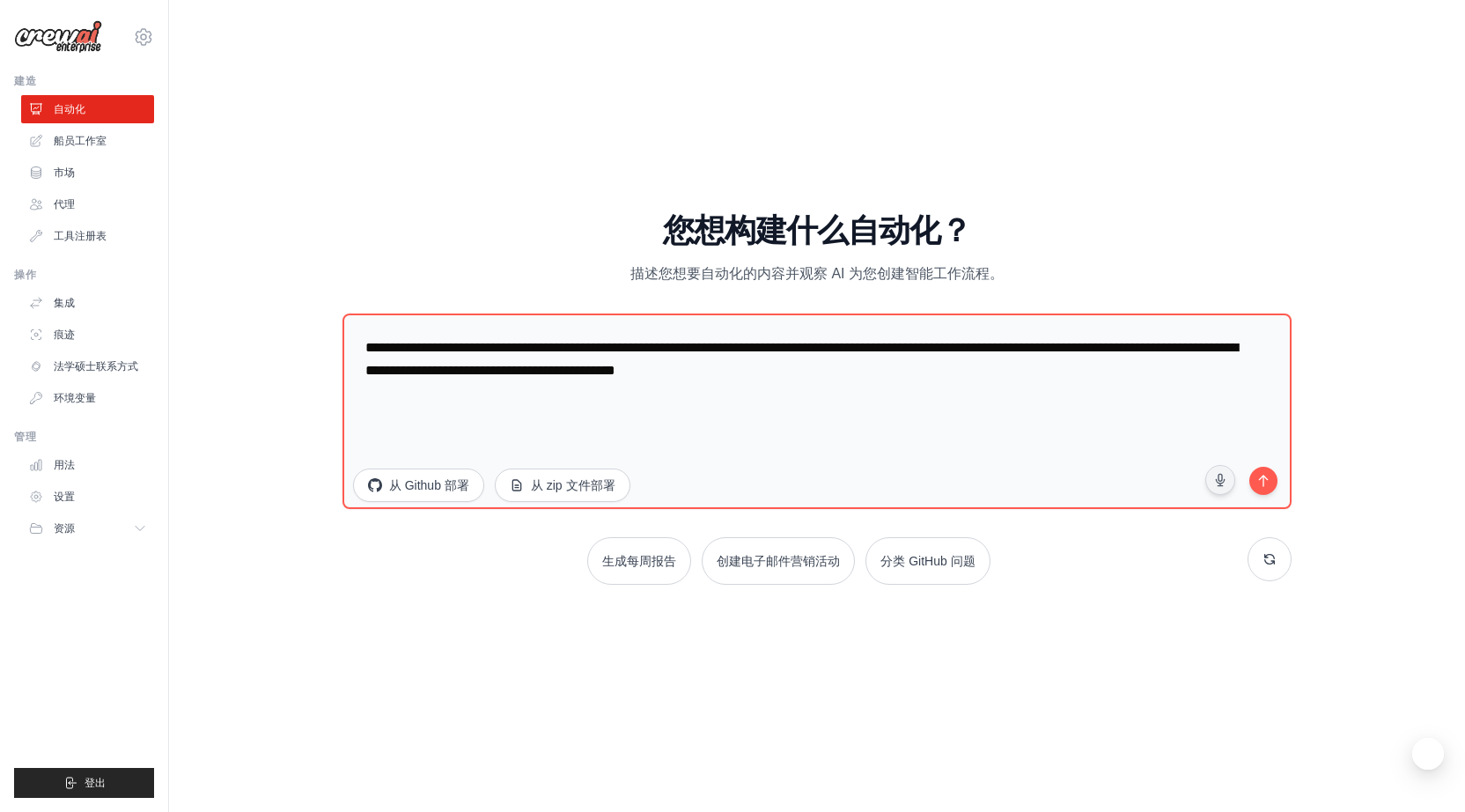
click at [965, 187] on div "演练 了解 CrewAI 的工作原理 尝试下面的提示来了解 CrewAI 的工作原理，或者直接进入并构建您自己的提示。 自动 发布社交媒体信息 立即尝试 生成…" at bounding box center [816, 406] width 1239 height 776
click at [76, 112] on font "自动化" at bounding box center [71, 109] width 32 height 13
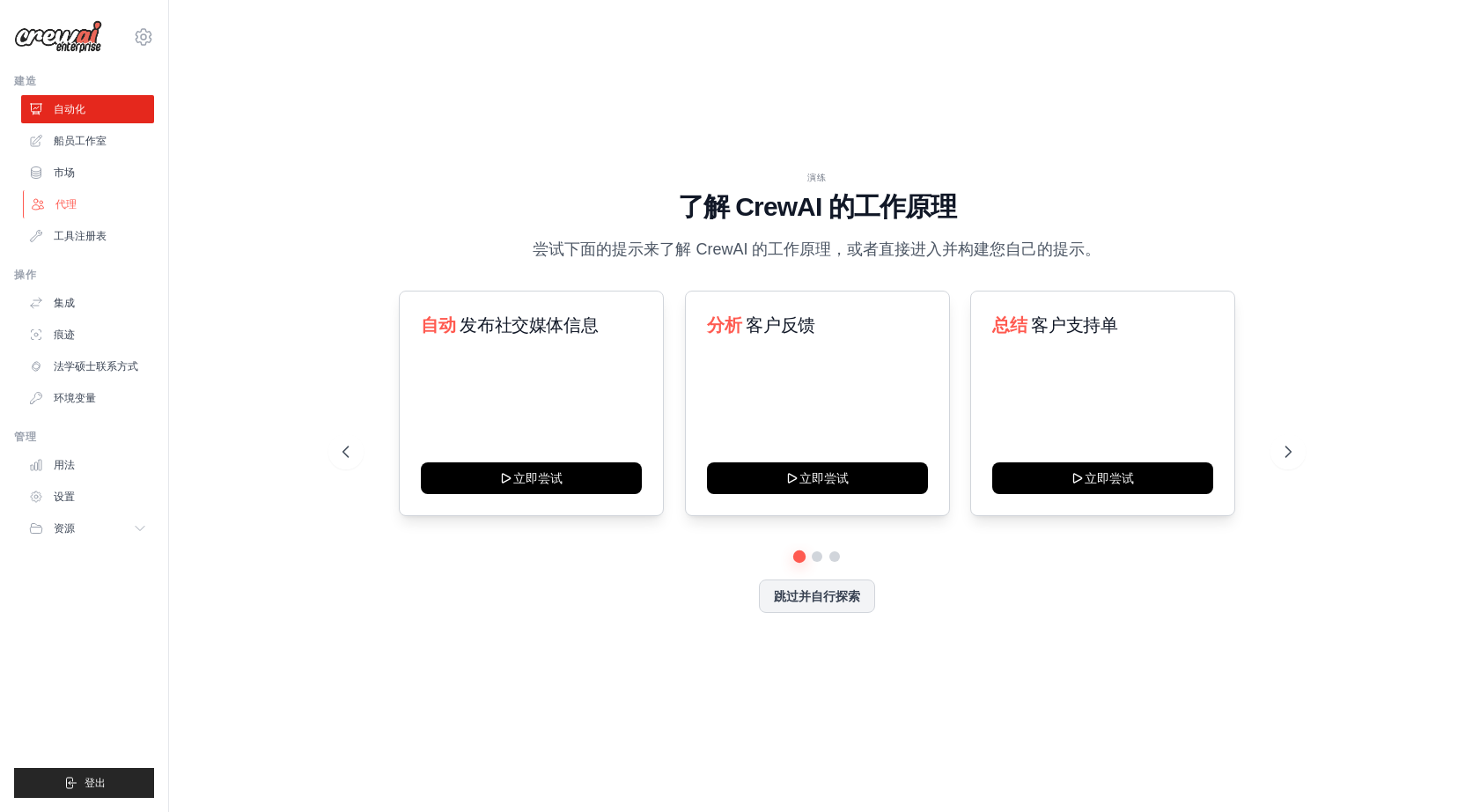
click at [74, 206] on font "代理" at bounding box center [66, 204] width 21 height 13
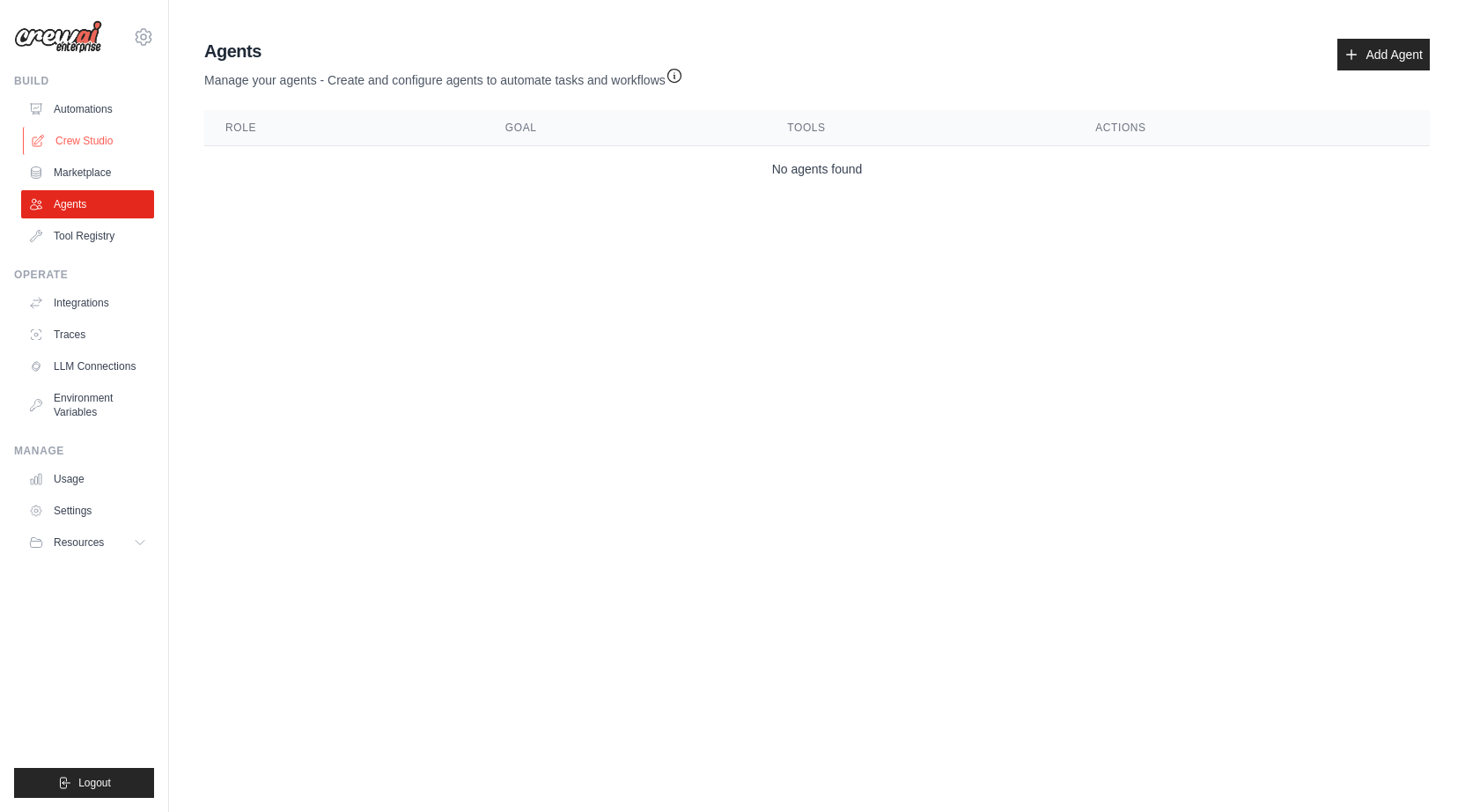
click at [84, 141] on link "Crew Studio" at bounding box center [89, 141] width 133 height 28
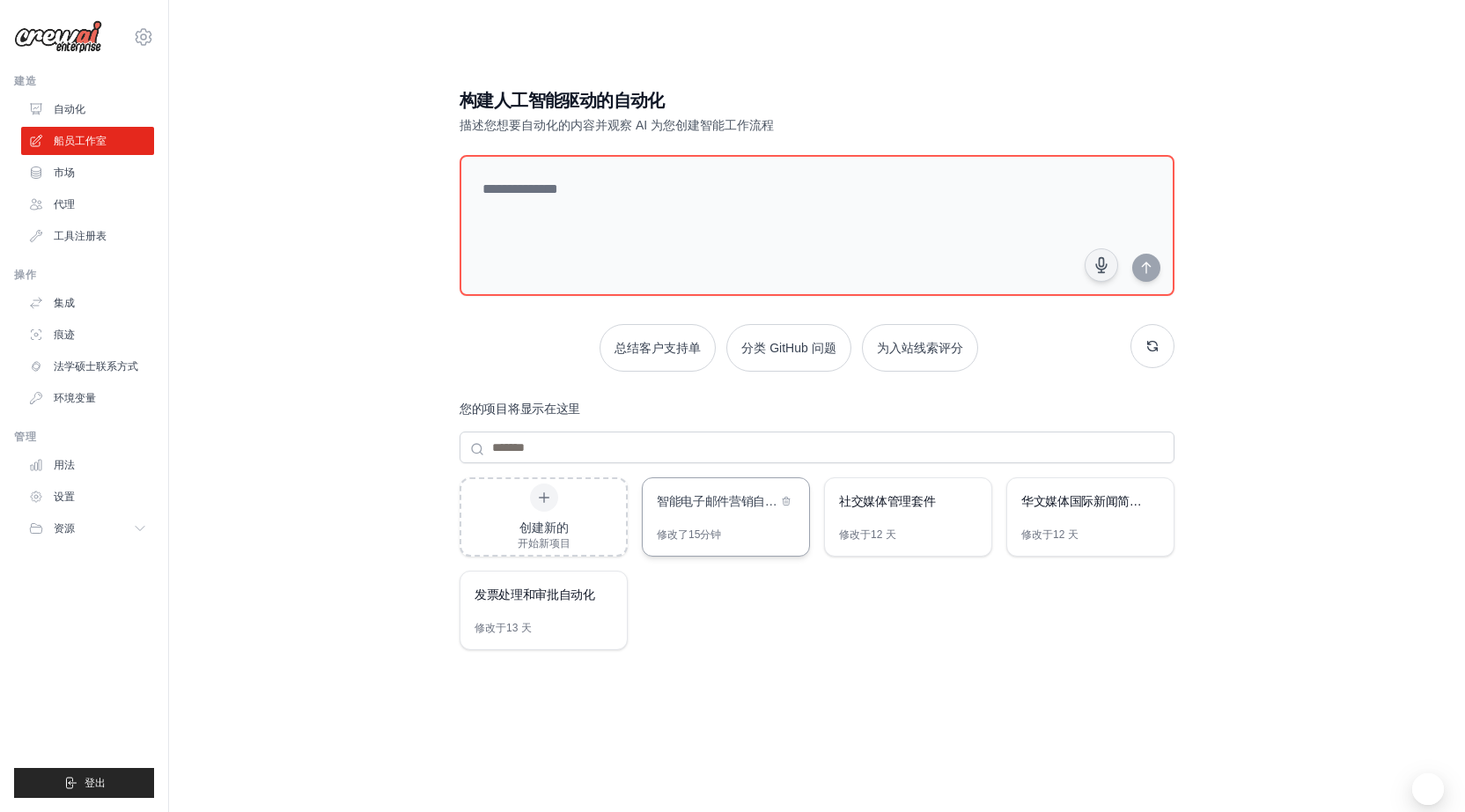
click at [729, 529] on div "修改了 15分钟" at bounding box center [725, 540] width 166 height 28
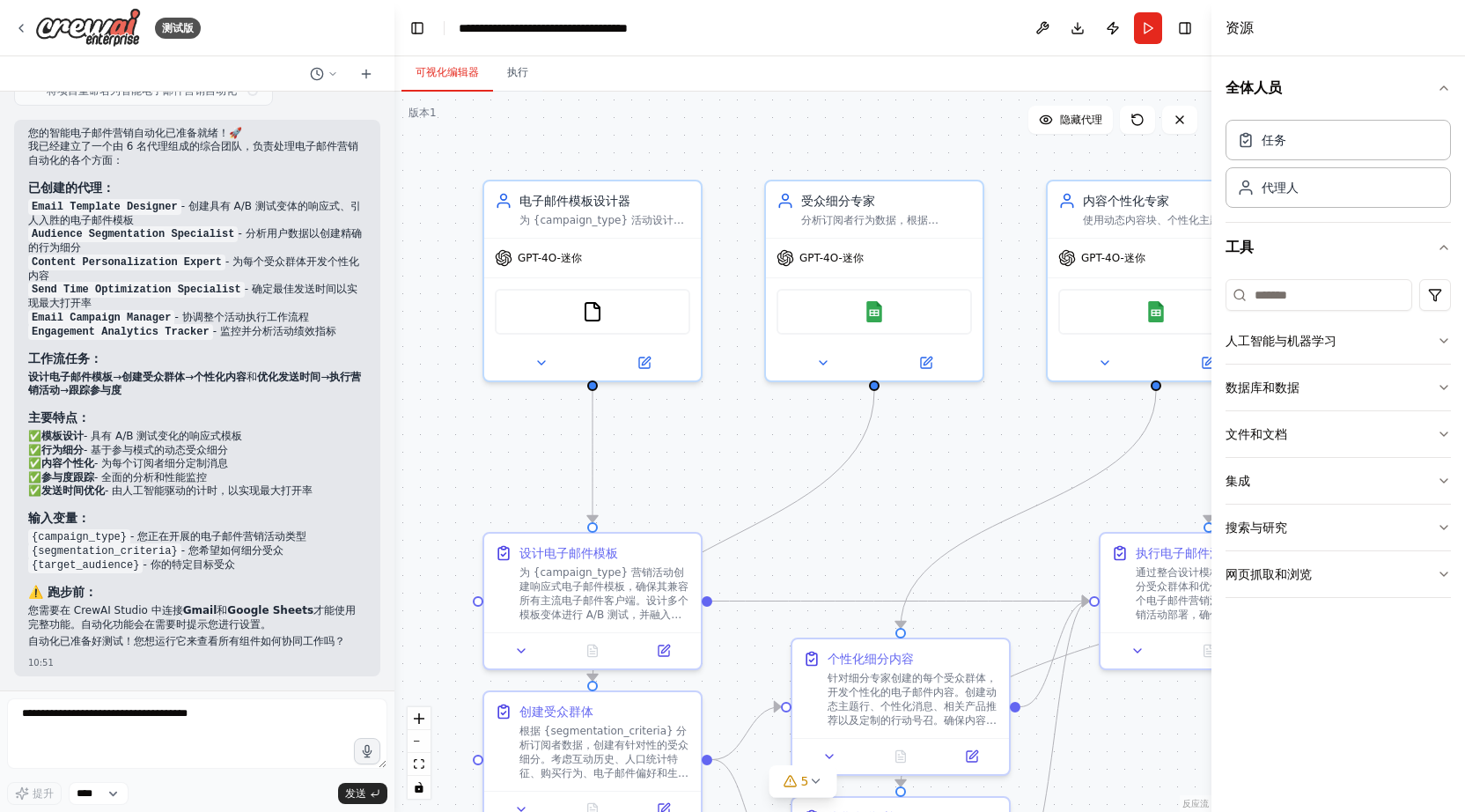
scroll to position [1560, 0]
click at [215, 485] on font "- 由人工智能驱动的计时，以实现最大打开率" at bounding box center [209, 491] width 208 height 13
click at [111, 733] on textarea at bounding box center [197, 733] width 380 height 71
click at [759, 471] on div ".deletable-edge-delete-btn { width: 20px; height: 20px; border: 0px solid #ffff…" at bounding box center [802, 451] width 817 height 720
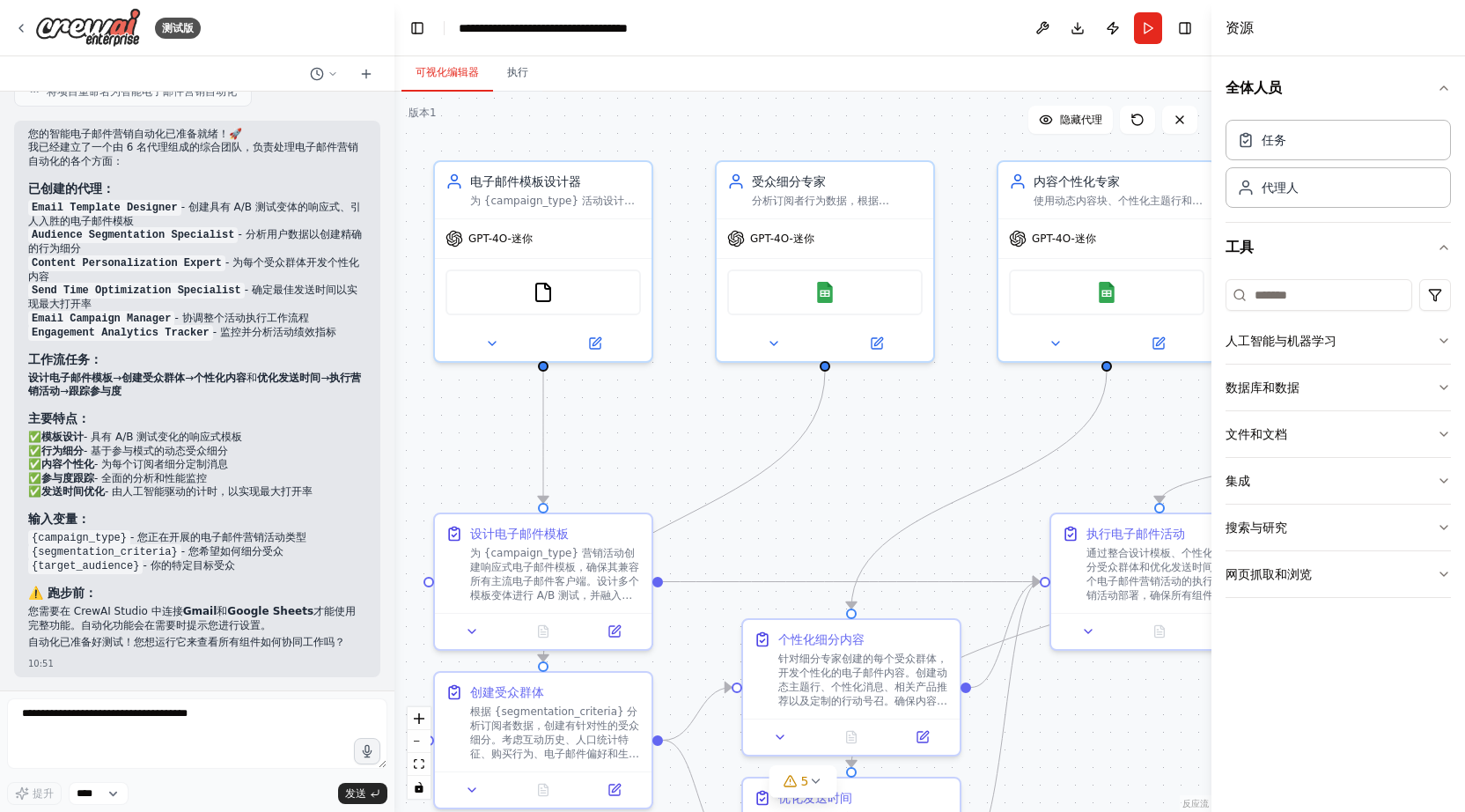
drag, startPoint x: 914, startPoint y: 481, endPoint x: 870, endPoint y: 471, distance: 45.1
click at [870, 471] on div ".deletable-edge-delete-btn { width: 20px; height: 20px; border: 0px solid #ffff…" at bounding box center [802, 451] width 817 height 720
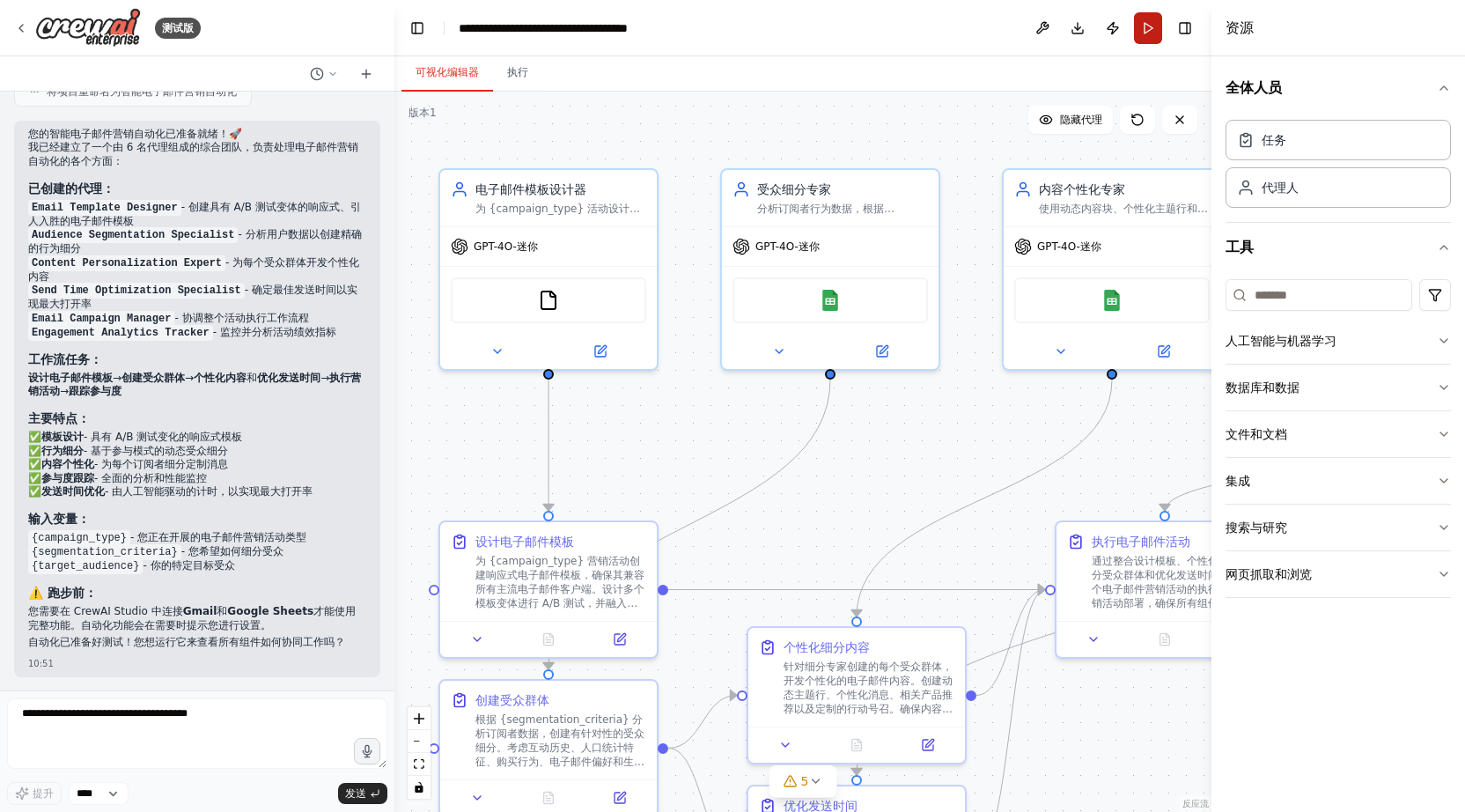
click at [1151, 32] on button "跑步" at bounding box center [1148, 28] width 28 height 32
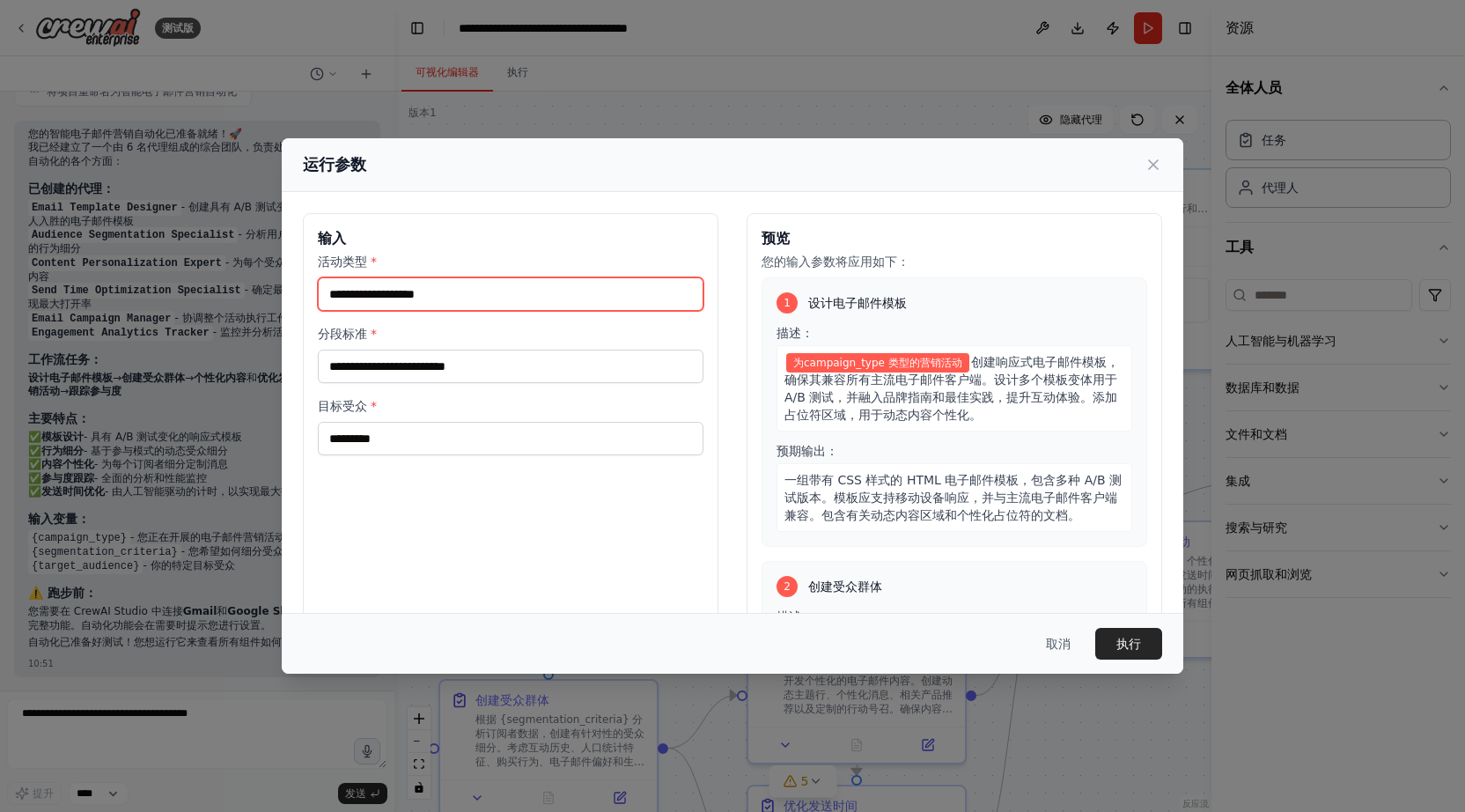
click at [480, 299] on input "活动类型 *" at bounding box center [510, 294] width 385 height 33
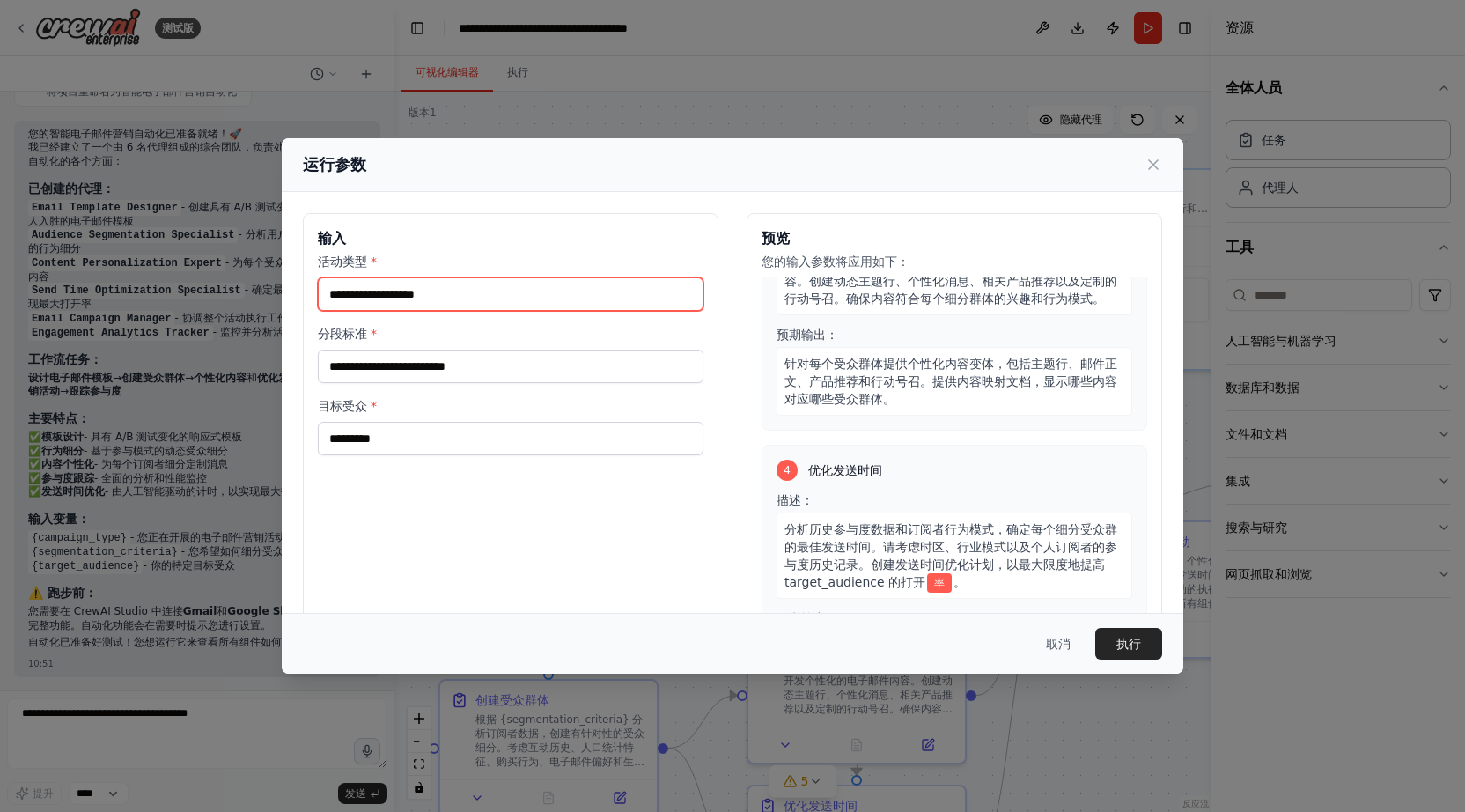
scroll to position [0, 0]
